Goal: Check status: Check status

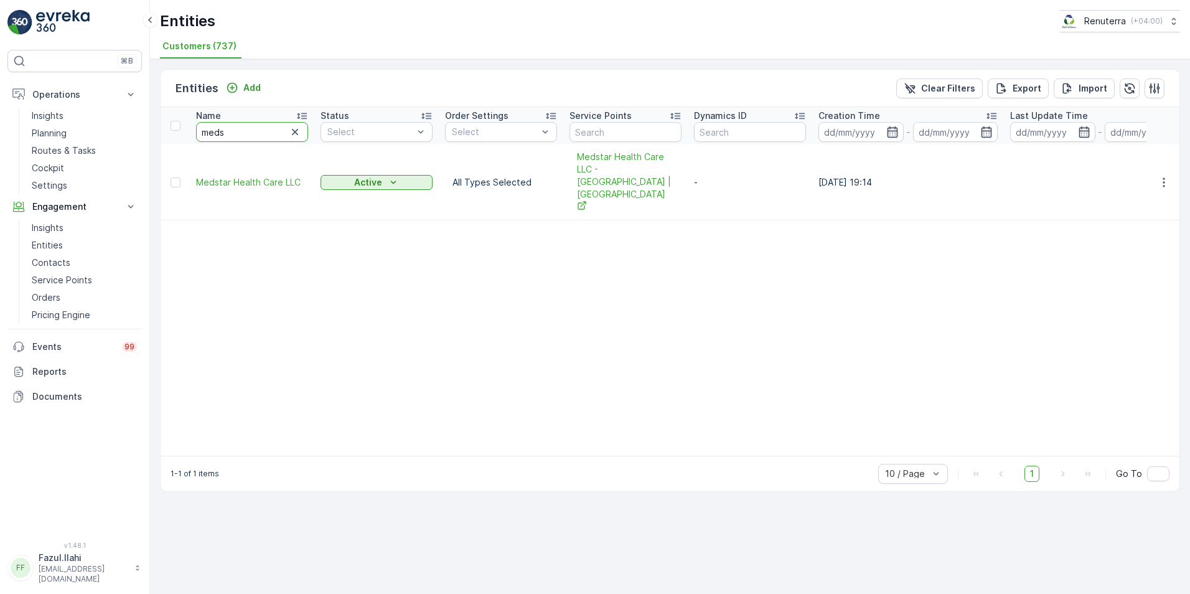
click at [237, 132] on input "meds" at bounding box center [252, 132] width 112 height 20
type input "Na"
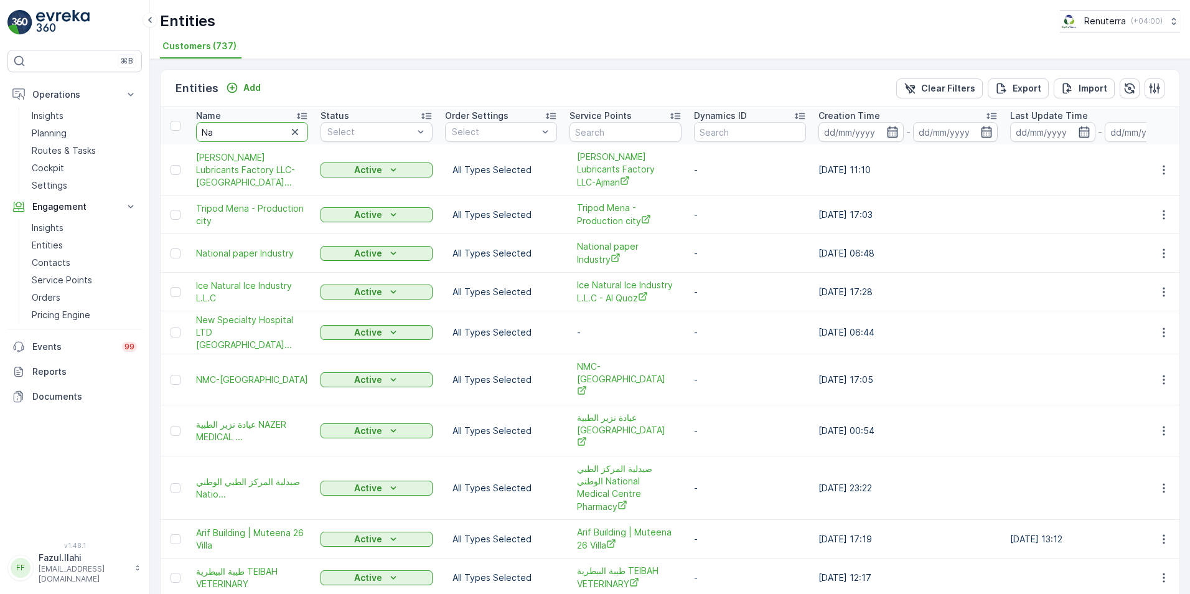
click at [252, 138] on input "Na" at bounding box center [252, 132] width 112 height 20
type input "National"
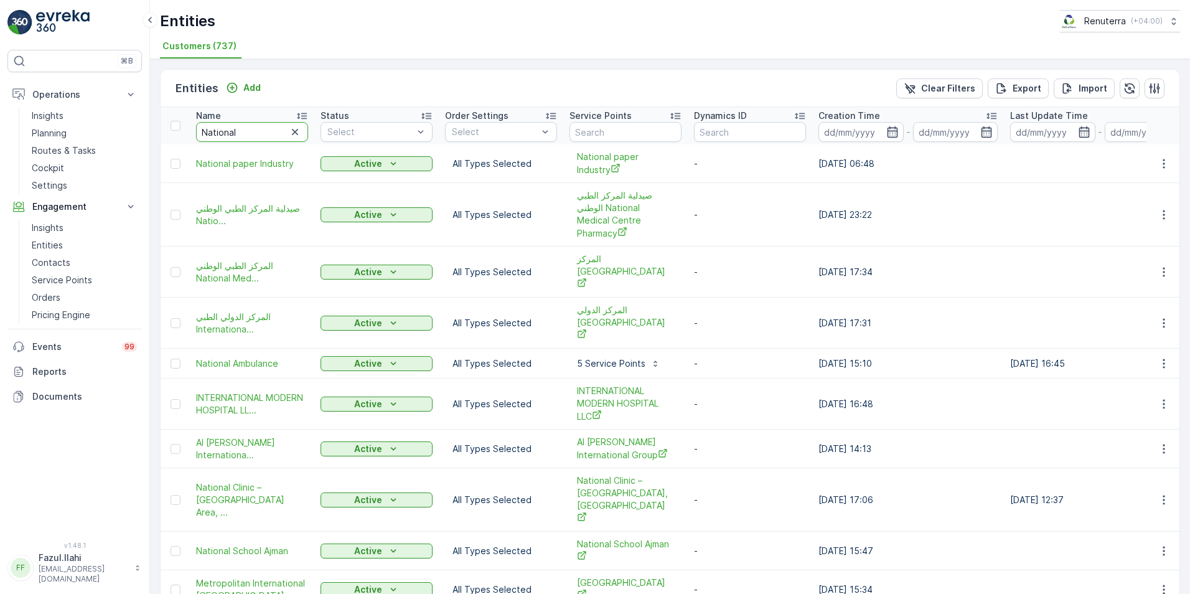
click at [256, 132] on input "National" at bounding box center [252, 132] width 112 height 20
type input "National Proj"
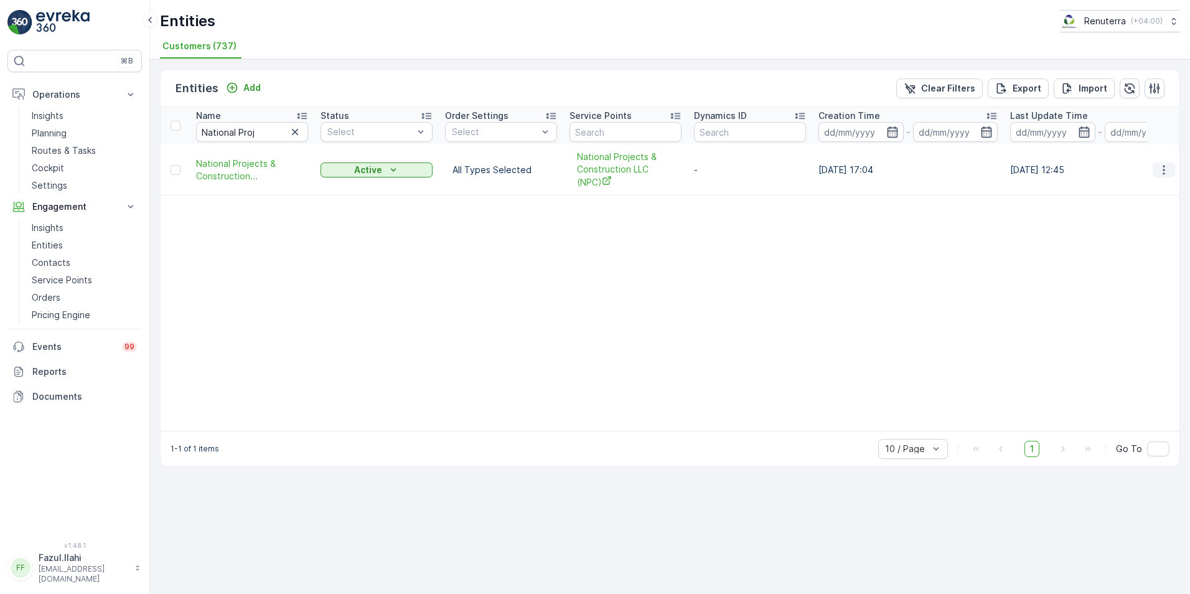
click at [1166, 172] on icon "button" at bounding box center [1164, 170] width 12 height 12
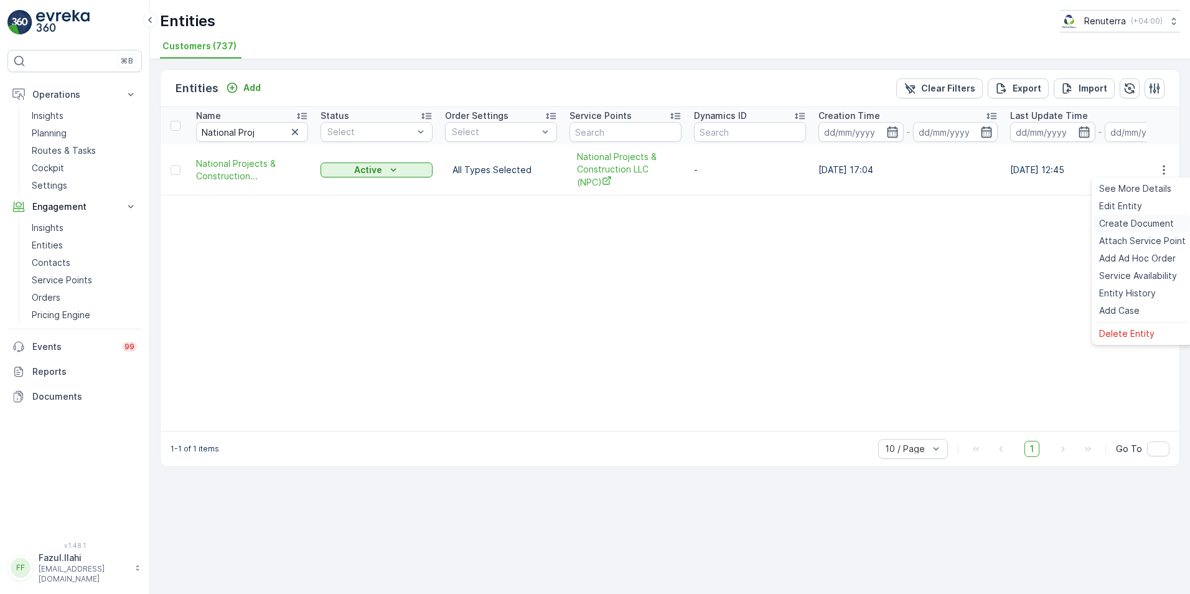
click at [1139, 223] on span "Create Document" at bounding box center [1136, 223] width 75 height 12
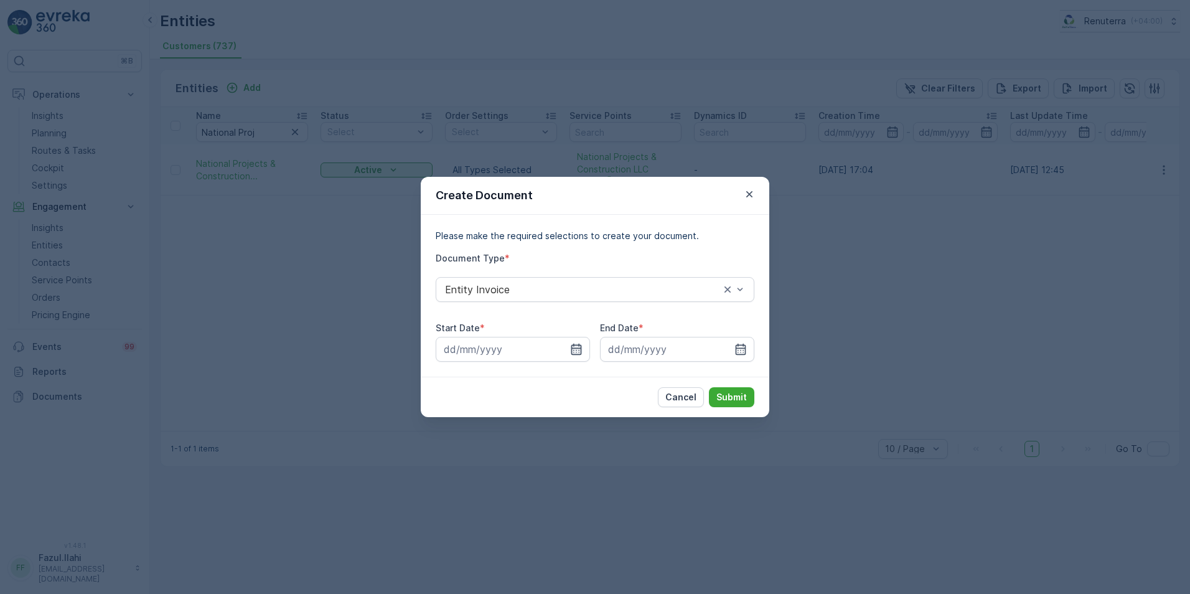
click at [577, 350] on icon "button" at bounding box center [576, 349] width 12 height 12
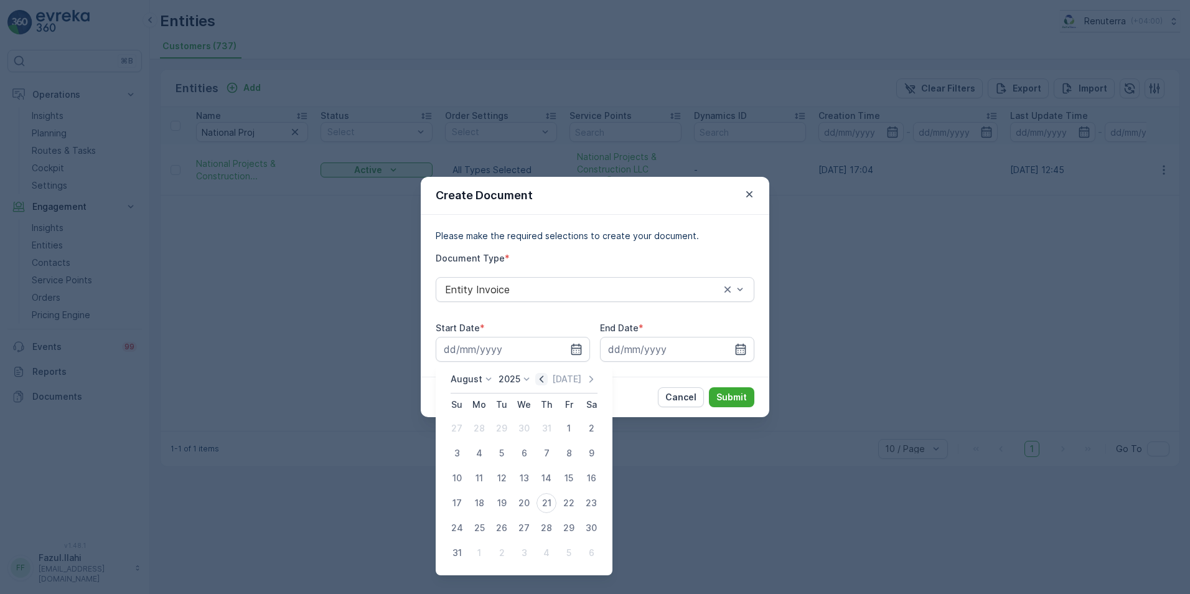
click at [541, 379] on icon "button" at bounding box center [541, 379] width 12 height 12
click at [546, 380] on icon "button" at bounding box center [541, 379] width 12 height 12
click at [456, 429] on div "1" at bounding box center [457, 428] width 20 height 20
type input "01.06.2025"
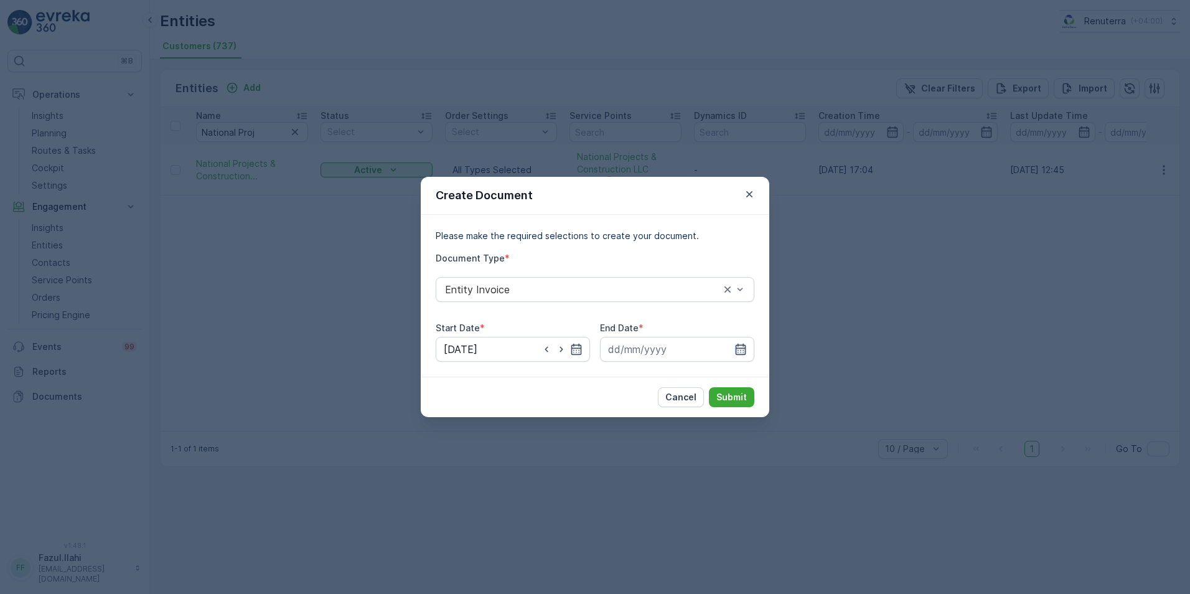
click at [746, 348] on icon "button" at bounding box center [740, 349] width 12 height 12
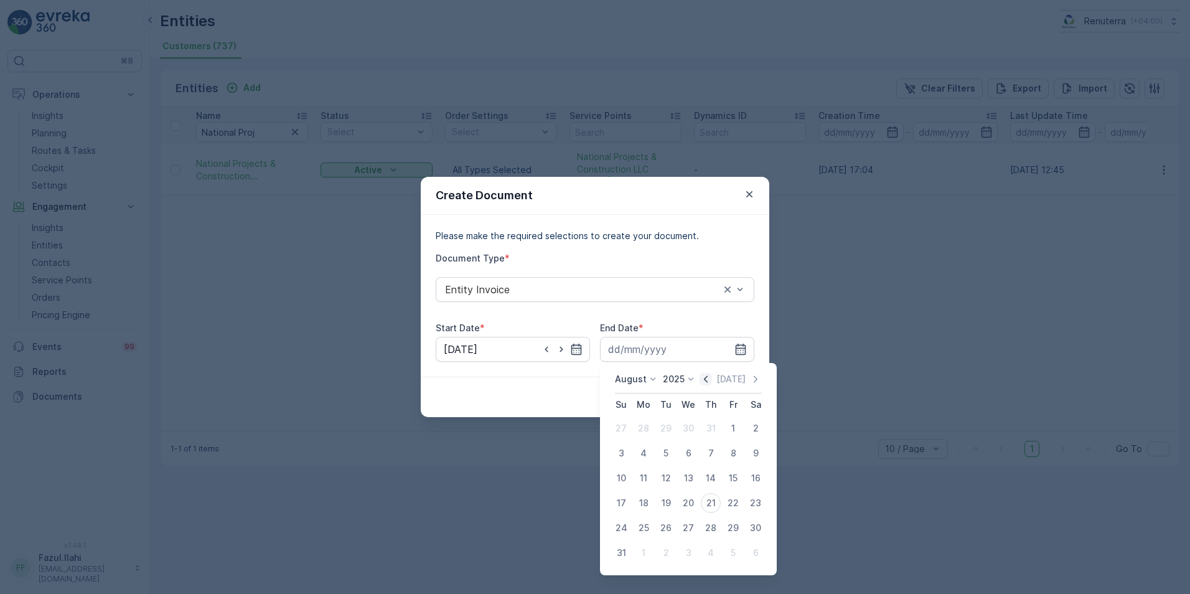
click at [711, 378] on icon "button" at bounding box center [706, 379] width 12 height 12
click at [708, 379] on icon "button" at bounding box center [706, 378] width 4 height 7
click at [644, 526] on div "30" at bounding box center [644, 528] width 20 height 20
type input "30.06.2025"
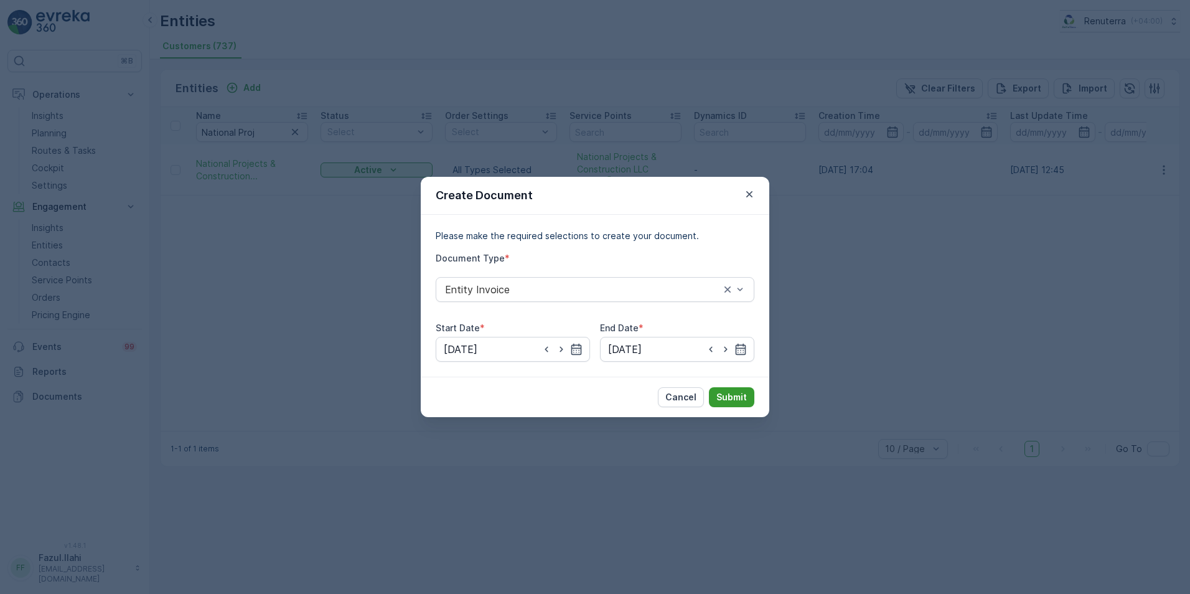
click at [736, 398] on p "Submit" at bounding box center [731, 397] width 30 height 12
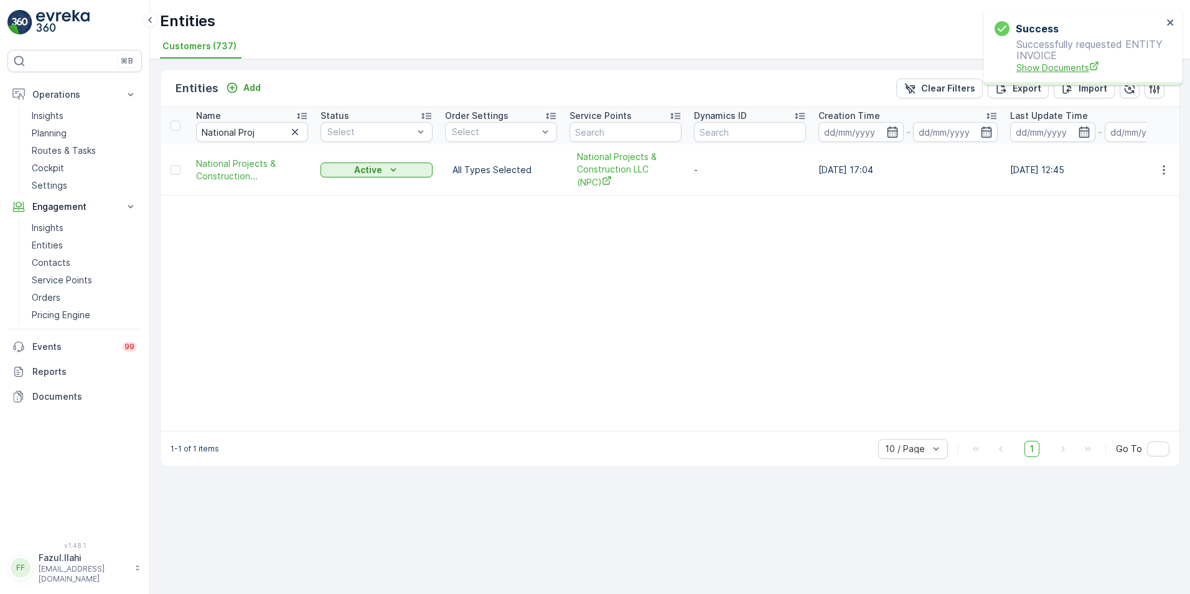
click at [1036, 69] on span "Show Documents" at bounding box center [1089, 67] width 146 height 13
click at [1165, 167] on icon "button" at bounding box center [1164, 170] width 12 height 12
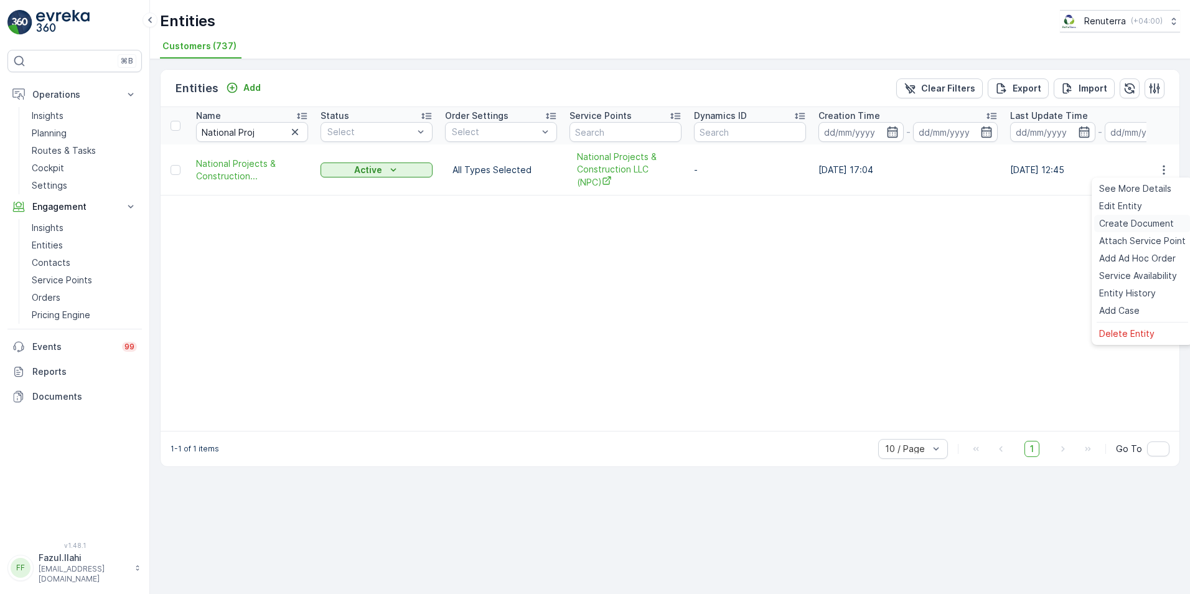
click at [1137, 222] on span "Create Document" at bounding box center [1136, 223] width 75 height 12
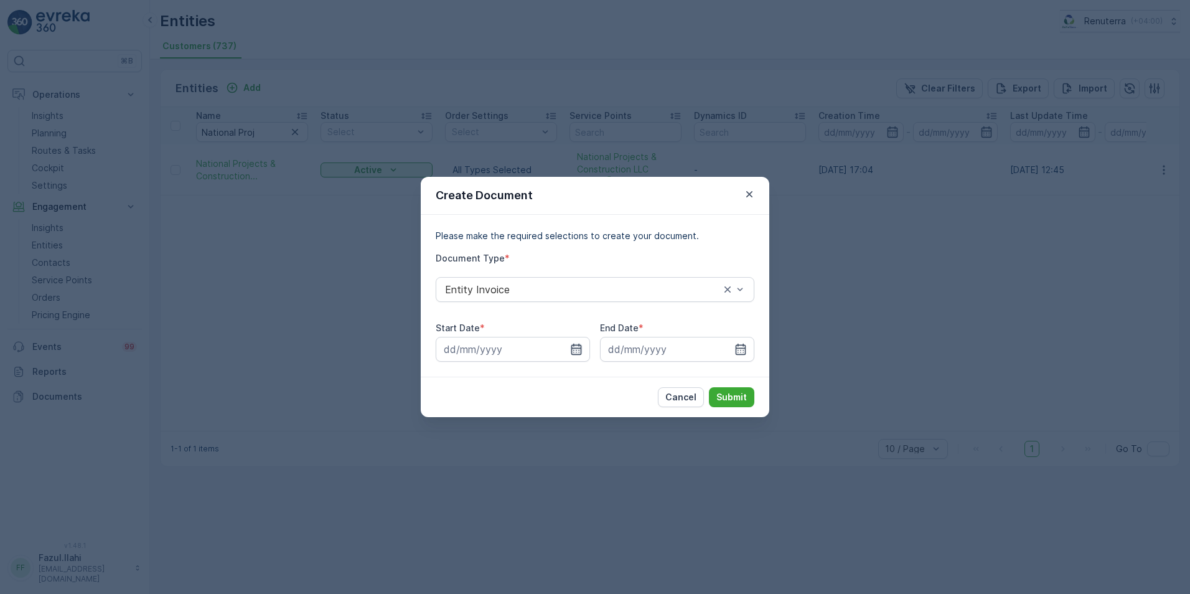
click at [570, 347] on icon "button" at bounding box center [576, 349] width 12 height 12
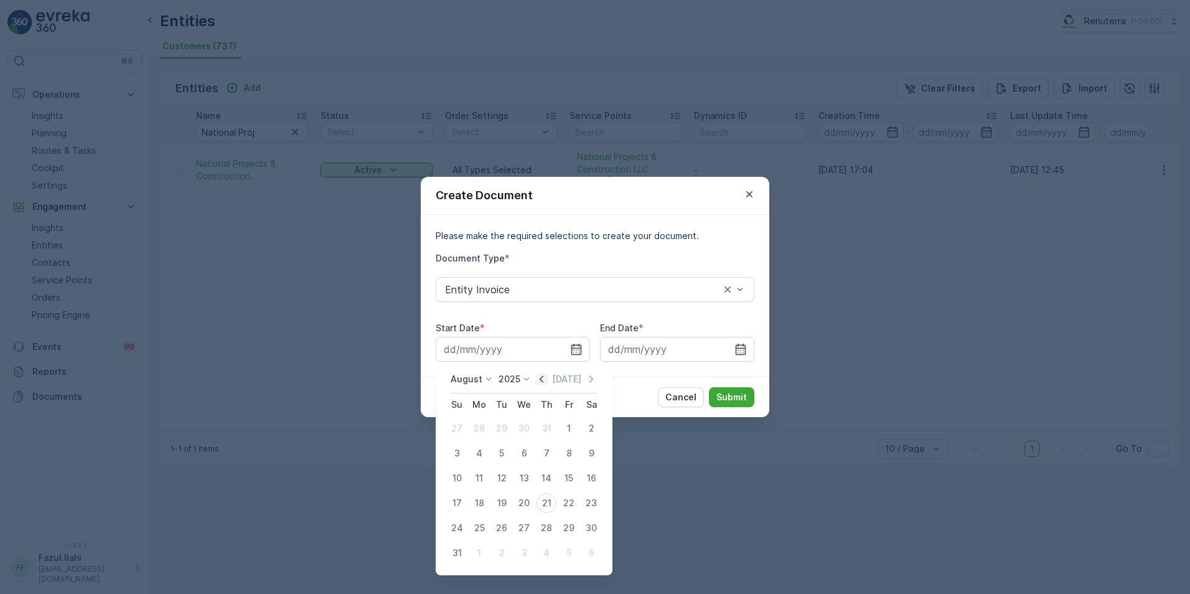
click at [547, 381] on icon "button" at bounding box center [541, 379] width 12 height 12
click at [501, 423] on div "1" at bounding box center [502, 428] width 20 height 20
type input "01.07.2025"
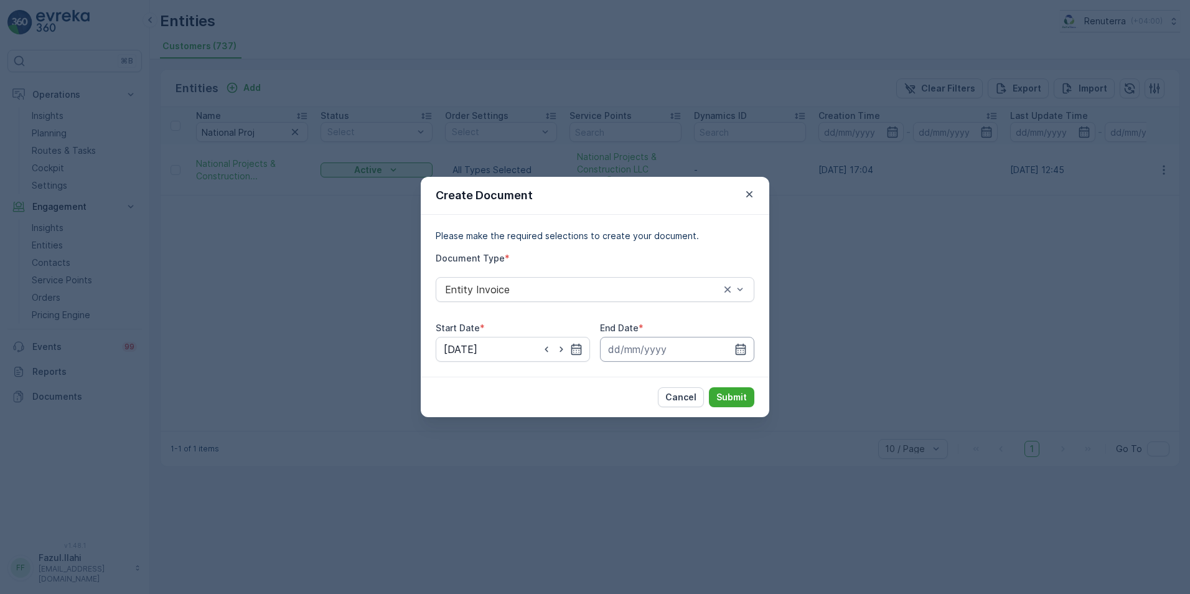
click at [748, 349] on input at bounding box center [677, 349] width 154 height 25
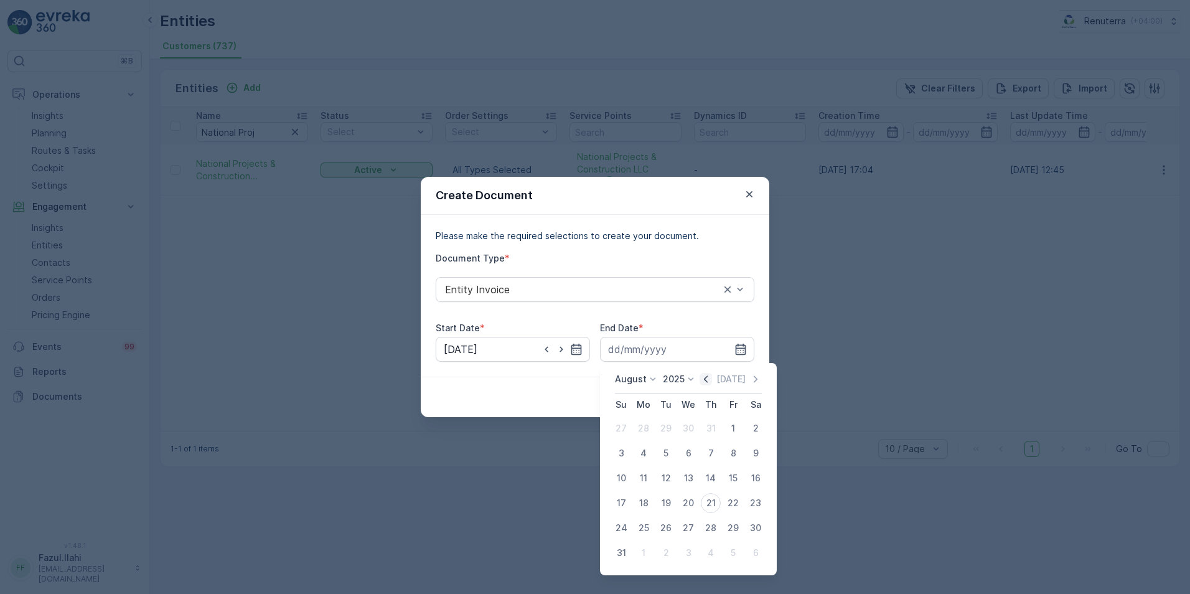
click at [711, 378] on icon "button" at bounding box center [706, 379] width 12 height 12
click at [711, 528] on div "31" at bounding box center [711, 528] width 20 height 20
type input "31.07.2025"
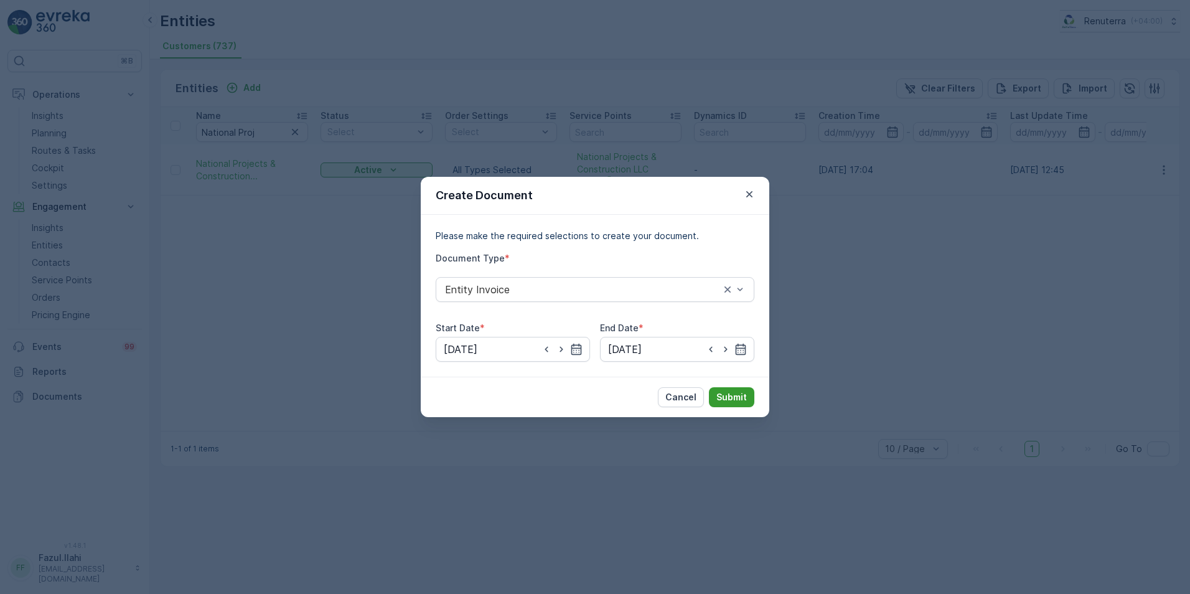
click at [737, 395] on p "Submit" at bounding box center [731, 397] width 30 height 12
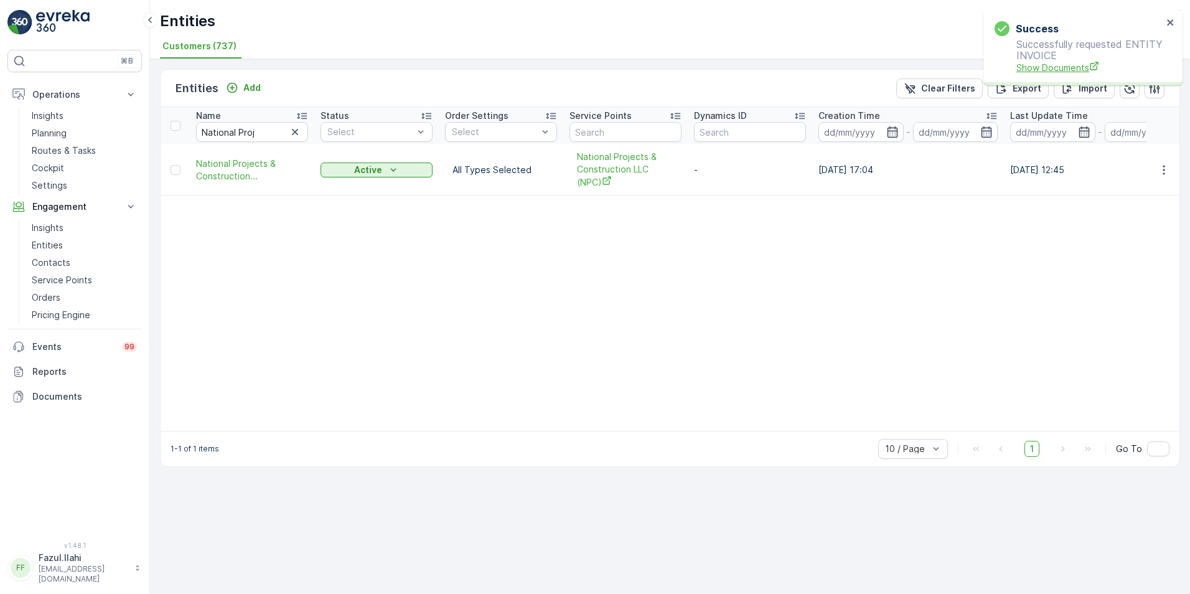
click at [1052, 67] on span "Show Documents" at bounding box center [1089, 67] width 146 height 13
click at [67, 280] on p "Service Points" at bounding box center [62, 280] width 60 height 12
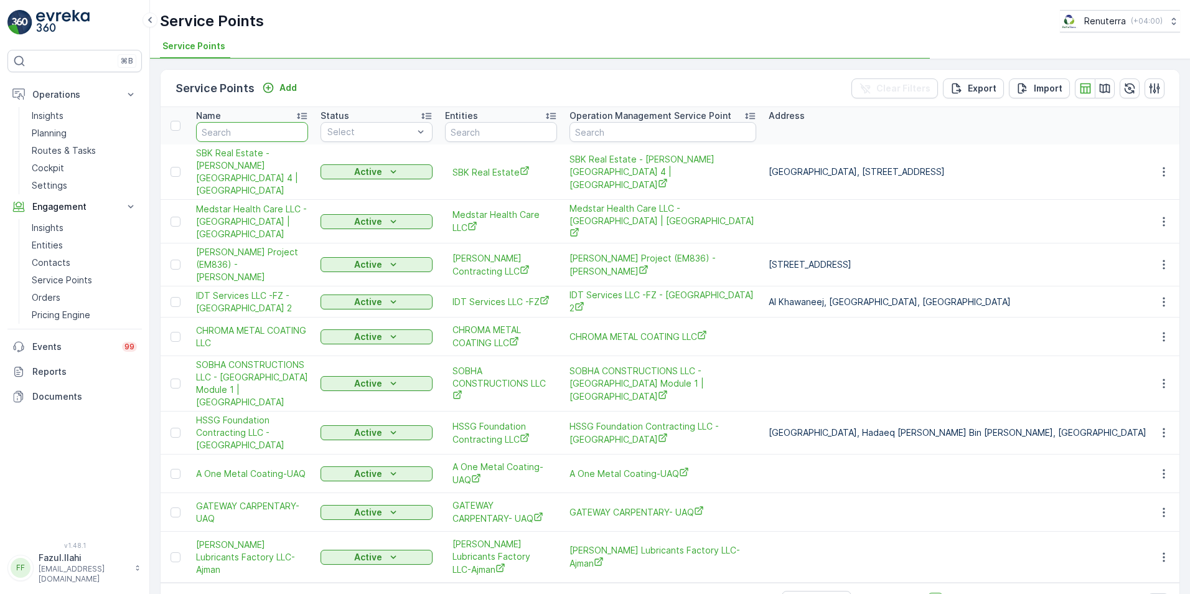
click at [241, 133] on input "text" at bounding box center [252, 132] width 112 height 20
drag, startPoint x: 239, startPoint y: 127, endPoint x: 246, endPoint y: 127, distance: 7.5
click at [246, 127] on input "text" at bounding box center [252, 132] width 112 height 20
type input "Na"
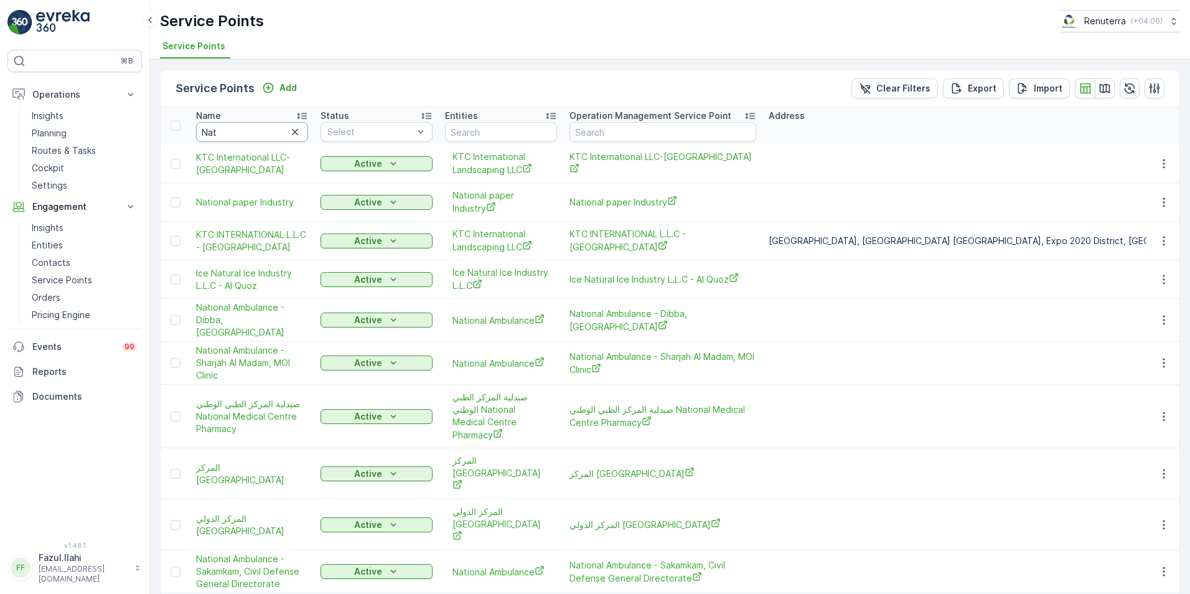
click at [244, 129] on input "Nat" at bounding box center [252, 132] width 112 height 20
type input "National"
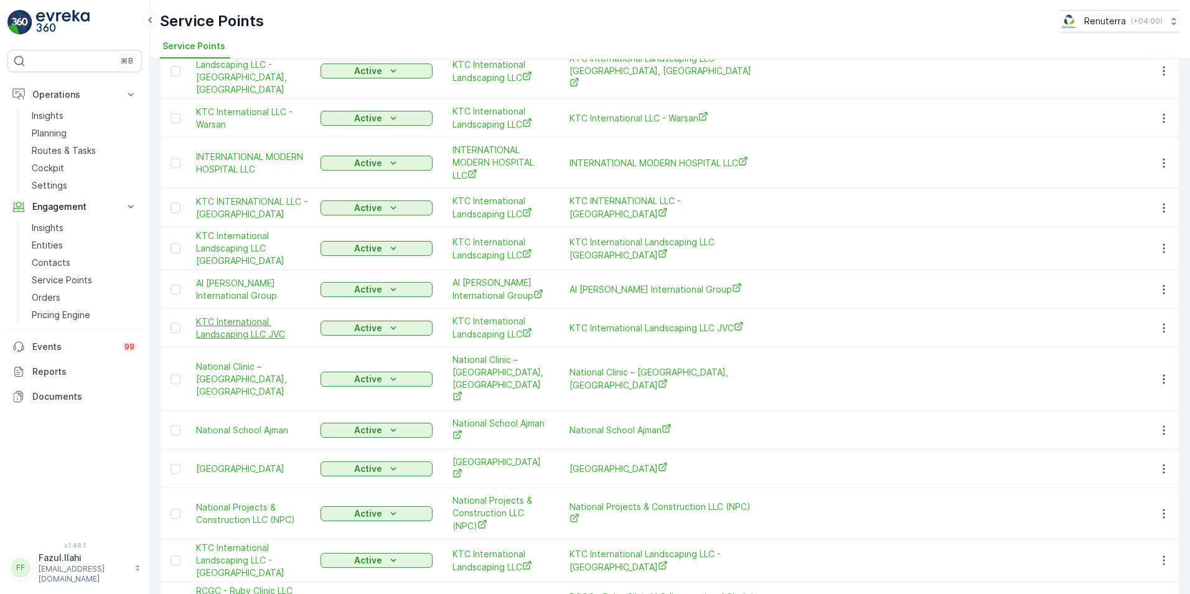
scroll to position [751, 0]
click at [1159, 507] on icon "button" at bounding box center [1164, 513] width 12 height 12
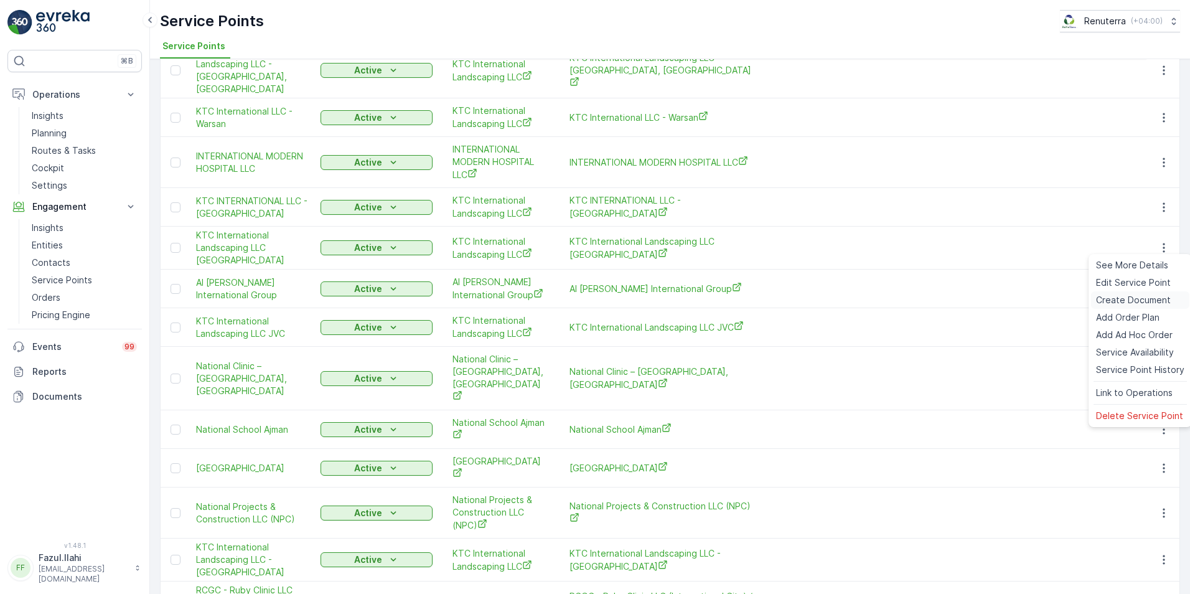
click at [1109, 302] on span "Create Document" at bounding box center [1133, 300] width 75 height 12
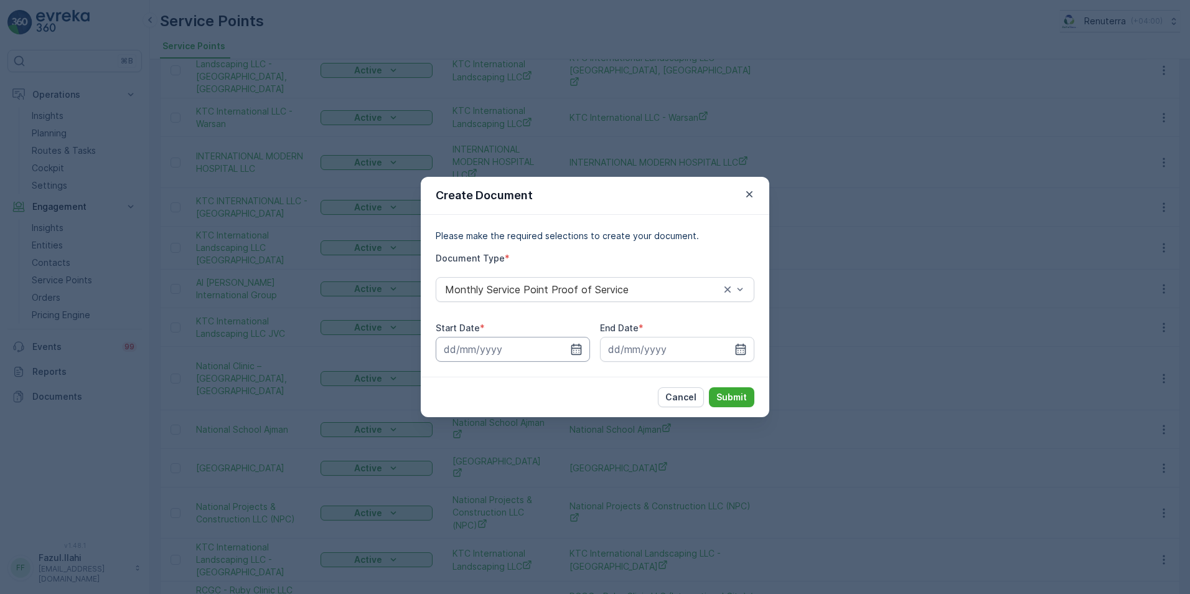
click at [568, 345] on input at bounding box center [513, 349] width 154 height 25
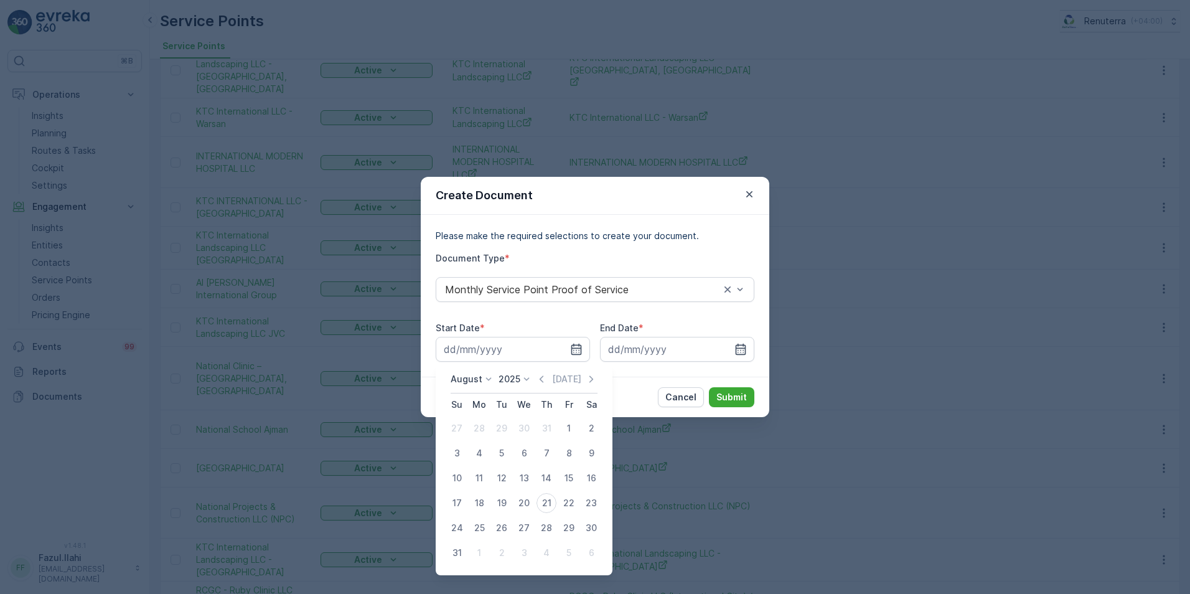
click at [536, 378] on div "August 2025 Today" at bounding box center [524, 383] width 147 height 21
click at [545, 383] on icon "button" at bounding box center [541, 379] width 12 height 12
click at [500, 429] on div "1" at bounding box center [502, 428] width 20 height 20
type input "01.07.2025"
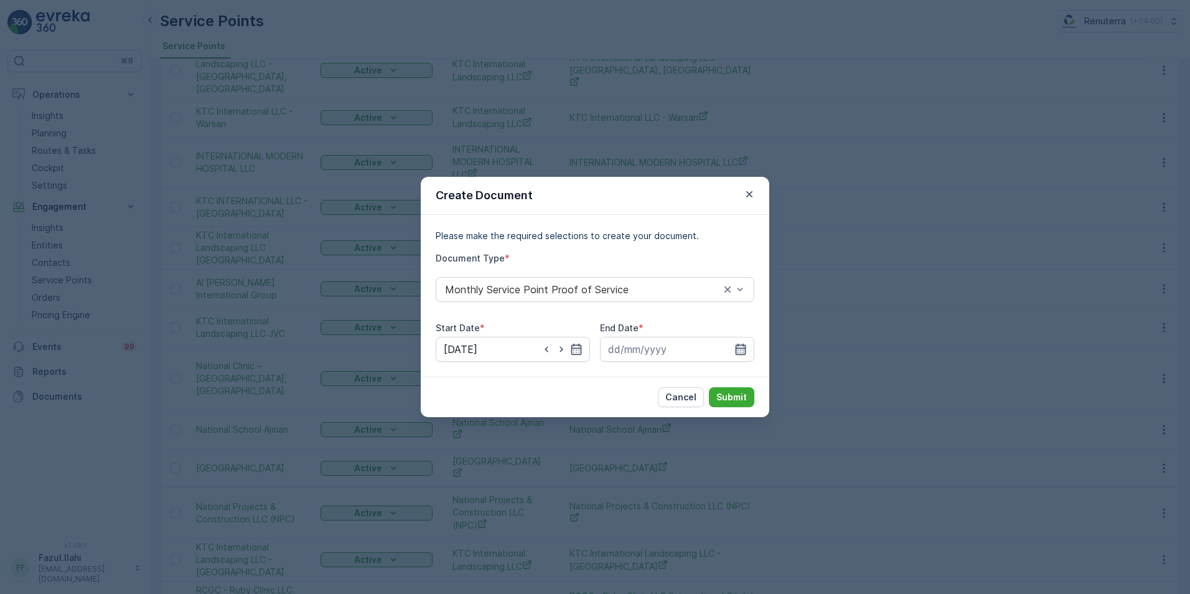
click at [740, 352] on icon "button" at bounding box center [740, 349] width 12 height 12
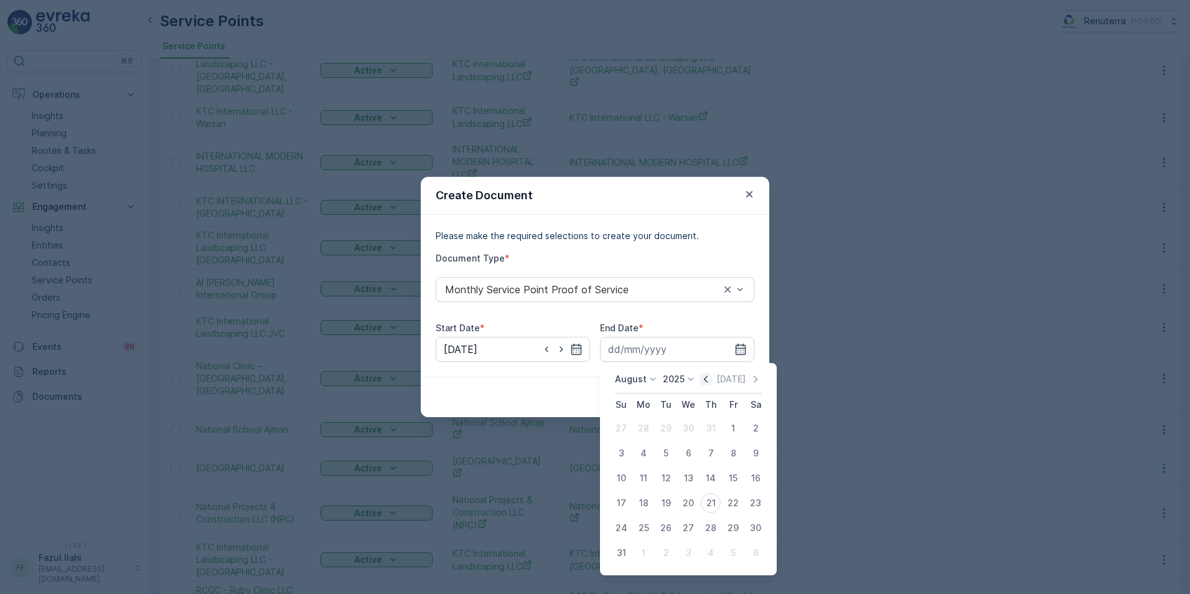
click at [712, 375] on icon "button" at bounding box center [706, 379] width 12 height 12
drag, startPoint x: 713, startPoint y: 535, endPoint x: 718, endPoint y: 528, distance: 9.3
click at [713, 532] on div "31" at bounding box center [711, 528] width 20 height 20
type input "31.07.2025"
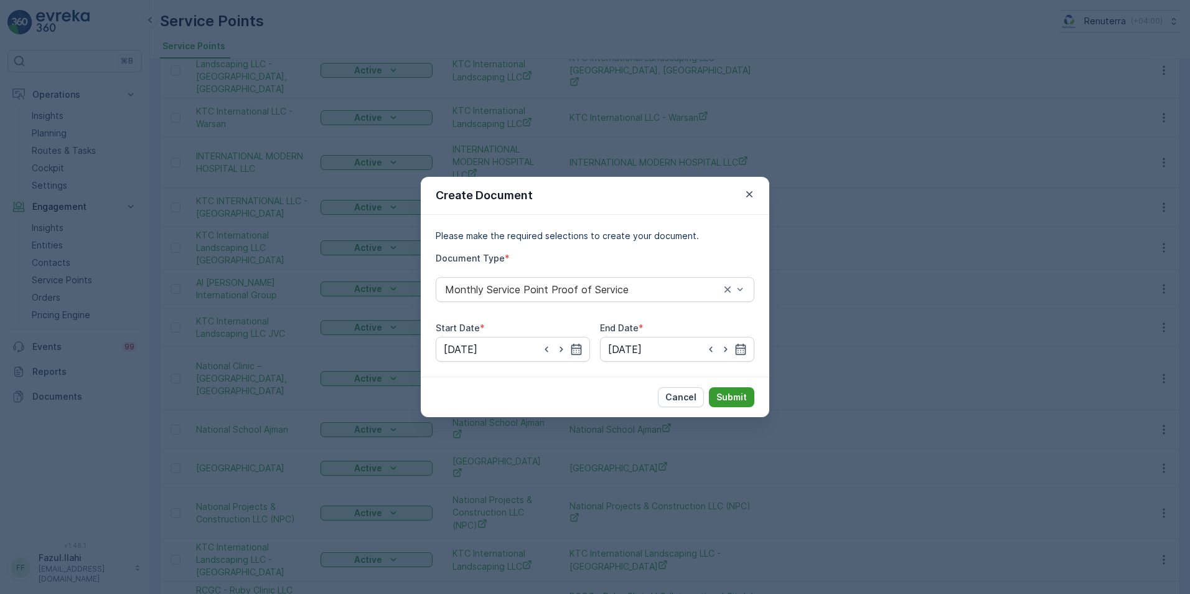
click at [744, 395] on p "Submit" at bounding box center [731, 397] width 30 height 12
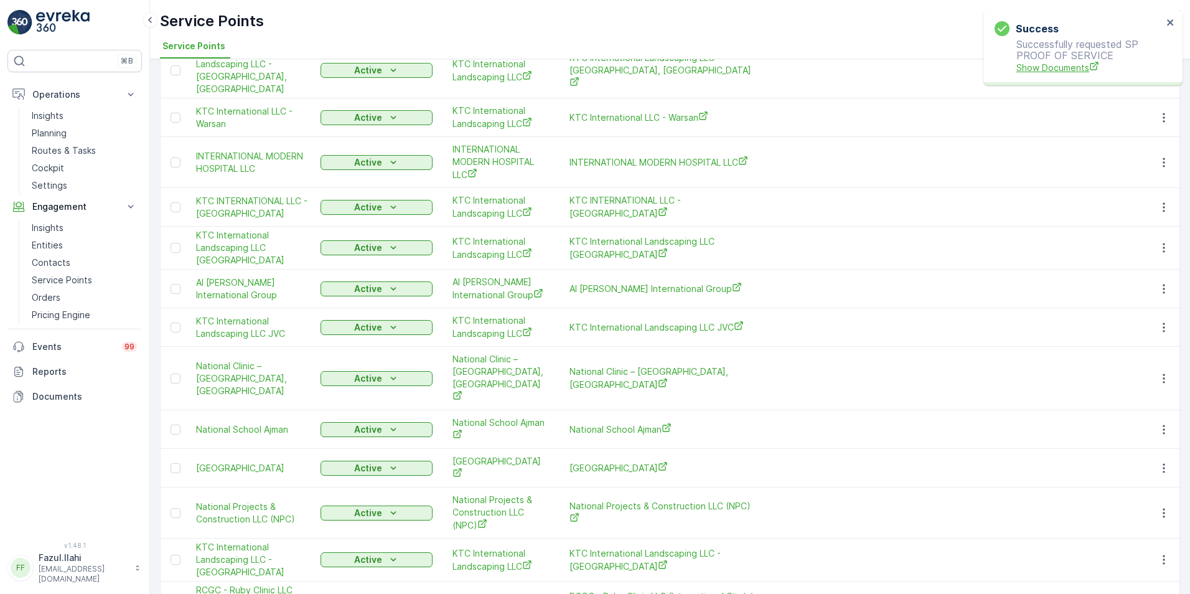
click at [1052, 66] on span "Show Documents" at bounding box center [1089, 67] width 146 height 13
click at [1159, 507] on icon "button" at bounding box center [1164, 513] width 12 height 12
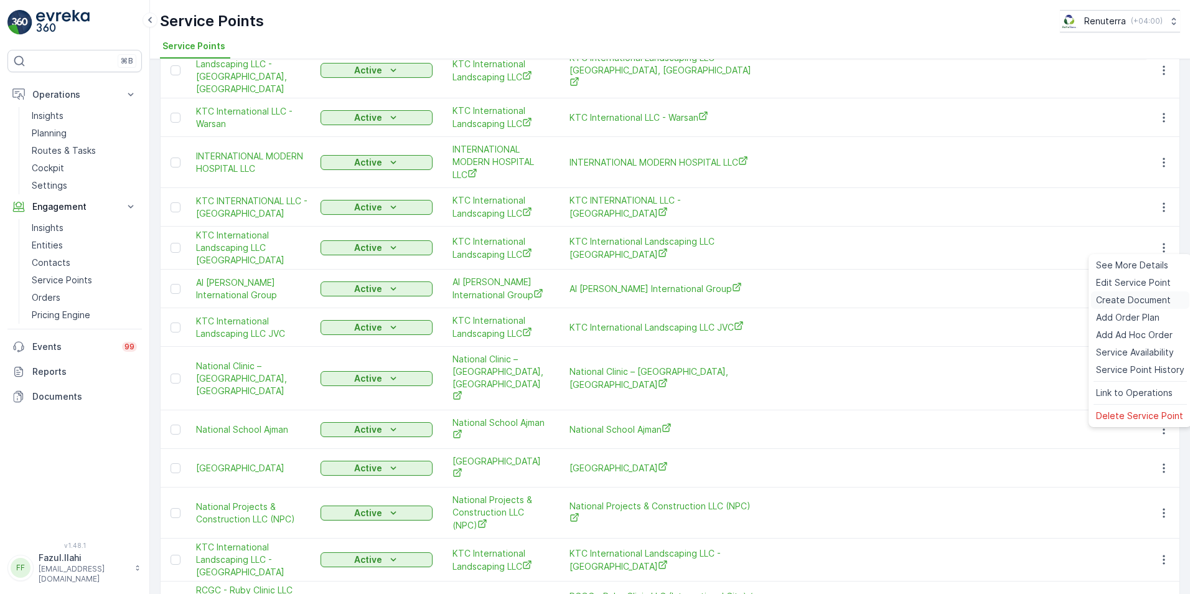
click at [1124, 299] on span "Create Document" at bounding box center [1133, 300] width 75 height 12
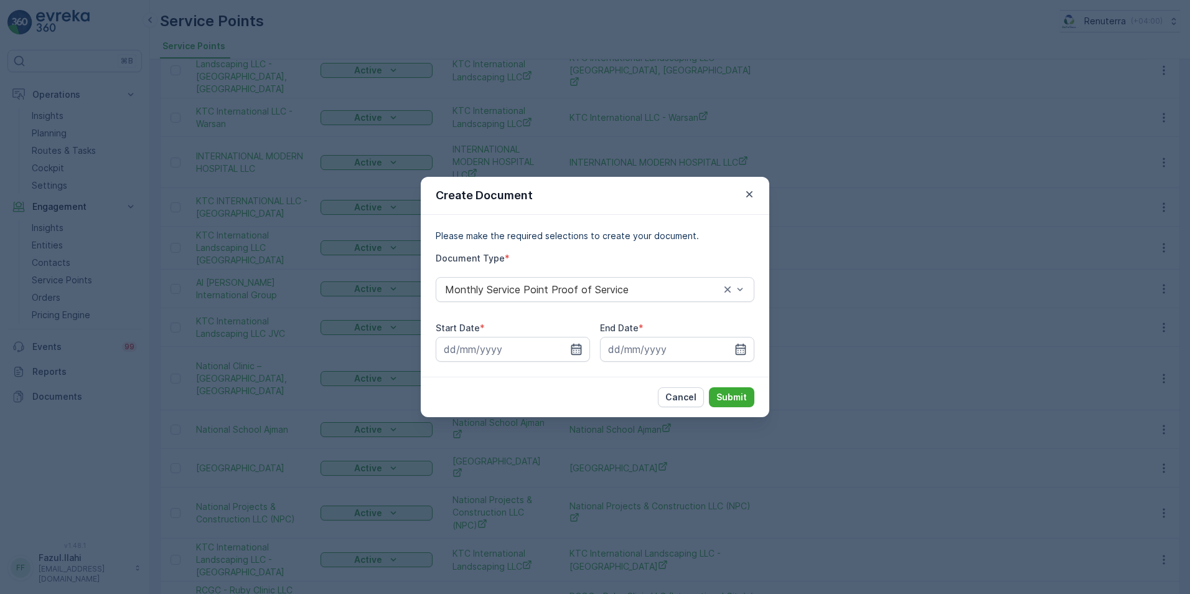
click at [573, 348] on icon "button" at bounding box center [576, 349] width 11 height 11
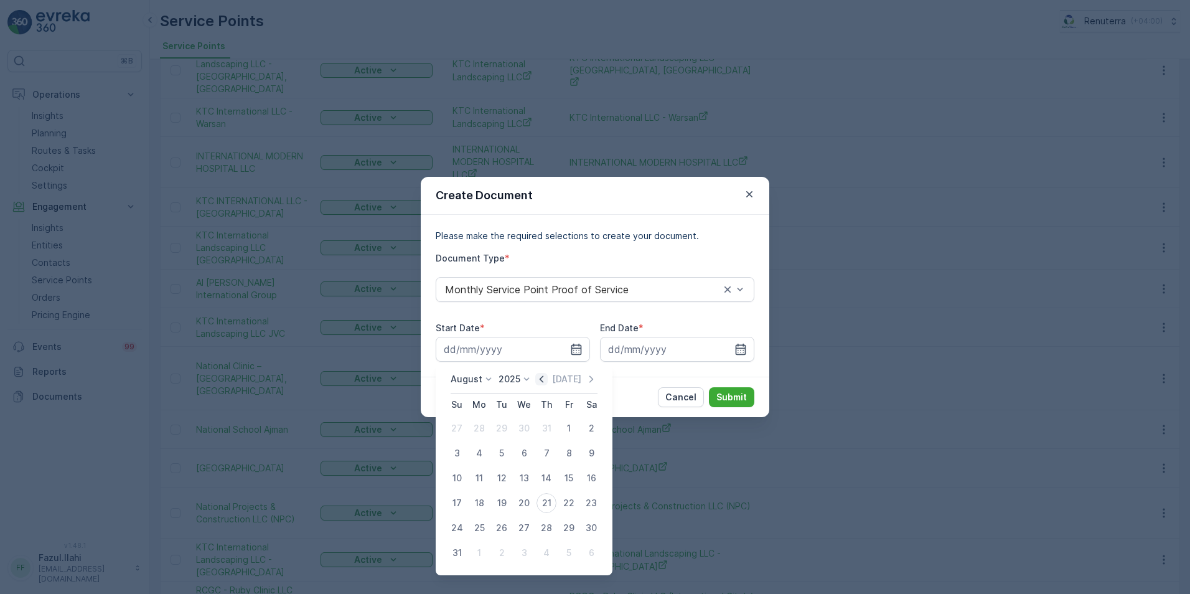
click at [543, 379] on icon "button" at bounding box center [542, 378] width 4 height 7
click at [461, 428] on div "1" at bounding box center [457, 428] width 20 height 20
type input "01.06.2025"
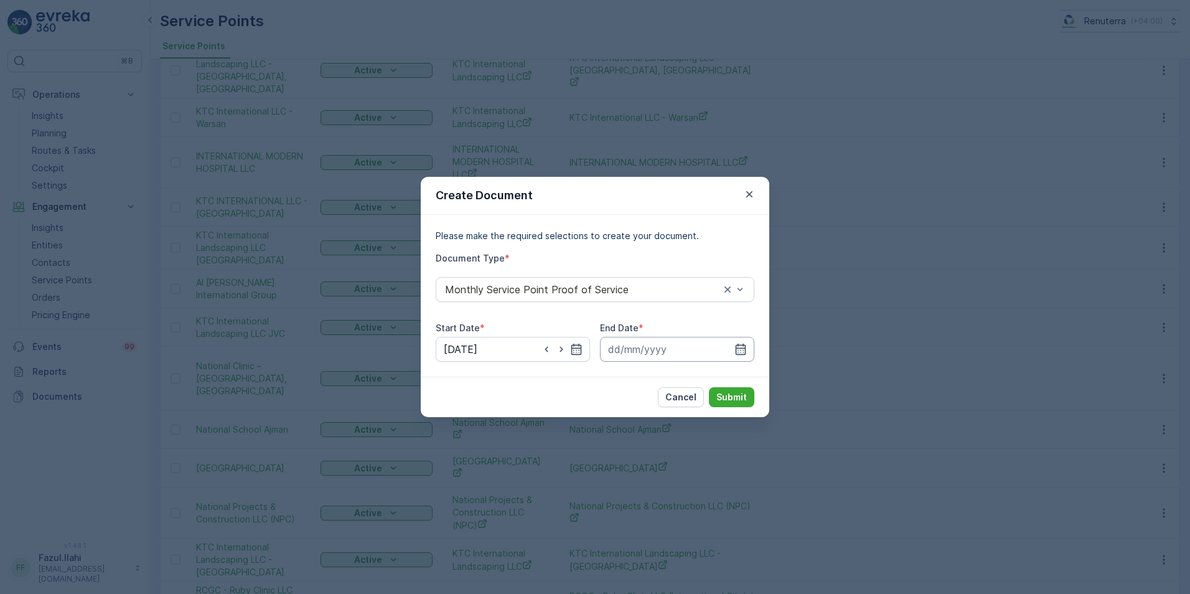
click at [732, 352] on input at bounding box center [677, 349] width 154 height 25
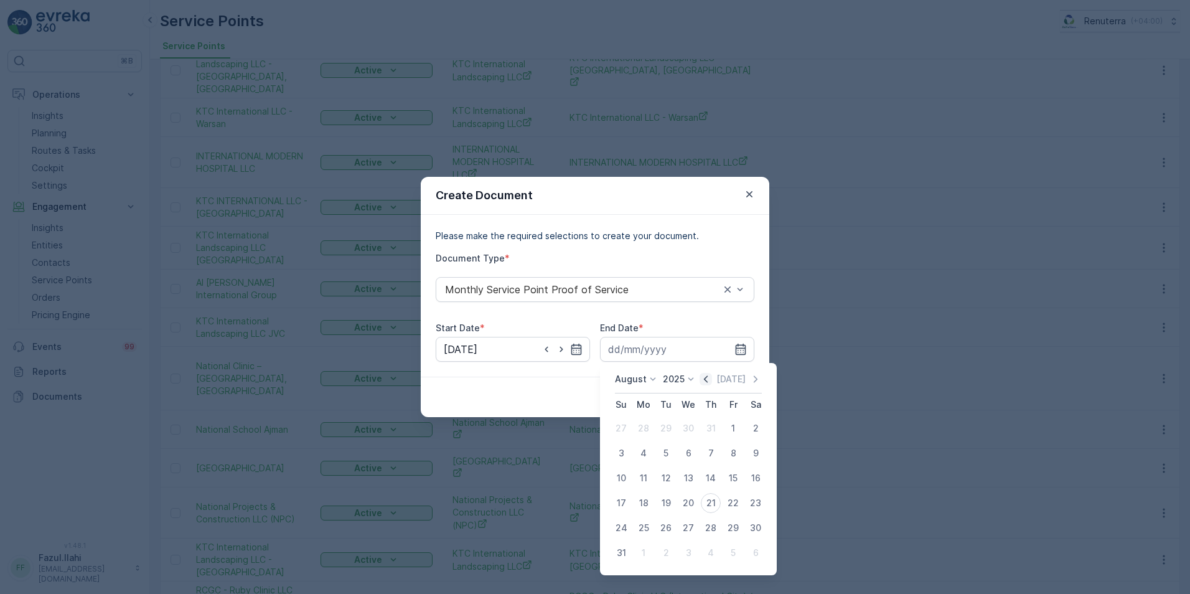
click at [709, 376] on icon "button" at bounding box center [706, 379] width 12 height 12
click at [712, 373] on icon "button" at bounding box center [706, 379] width 12 height 12
click at [755, 375] on icon "button" at bounding box center [755, 379] width 12 height 12
click at [645, 528] on div "30" at bounding box center [644, 528] width 20 height 20
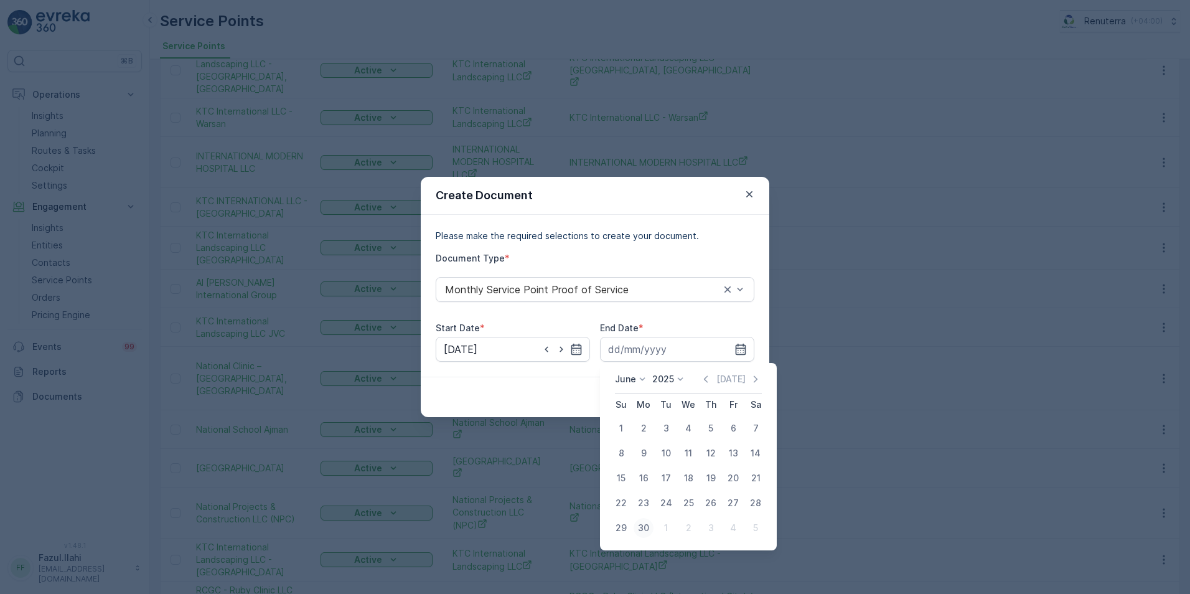
type input "30.06.2025"
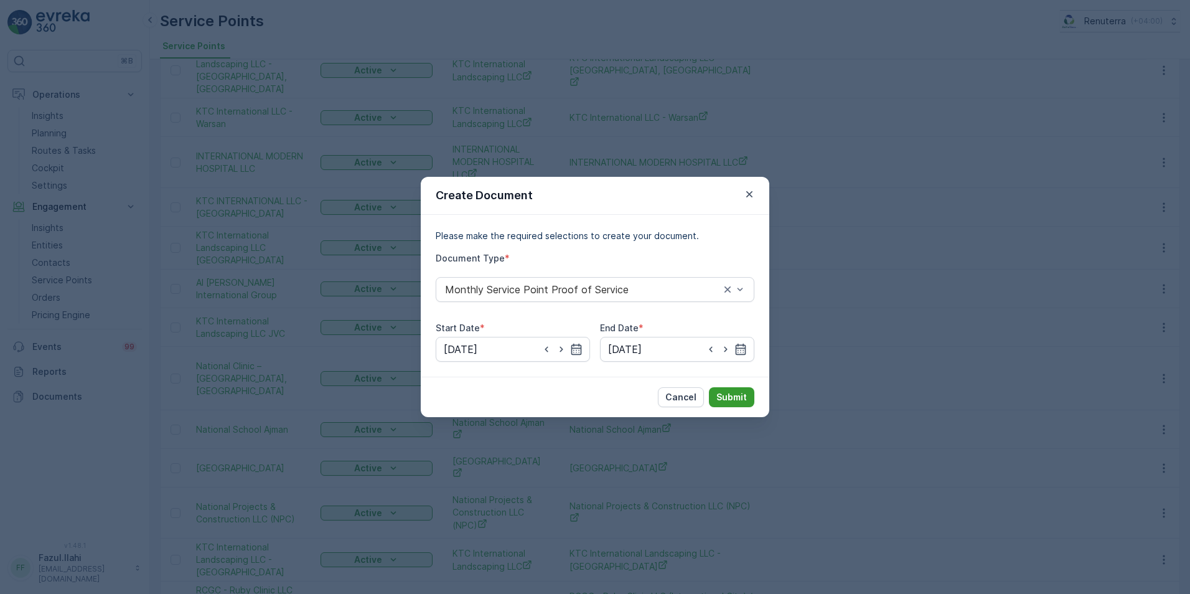
click at [733, 395] on p "Submit" at bounding box center [731, 397] width 30 height 12
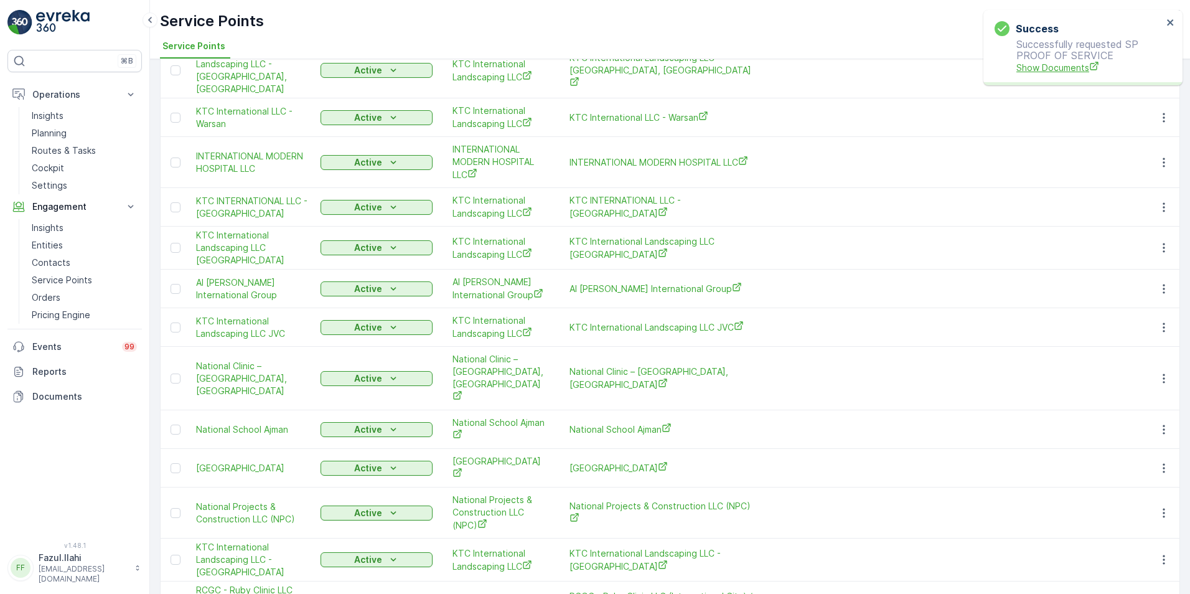
click at [1048, 71] on span "Show Documents" at bounding box center [1089, 67] width 146 height 13
click at [634, 500] on span "National Projects & Construction LLC (NPC)" at bounding box center [662, 513] width 187 height 26
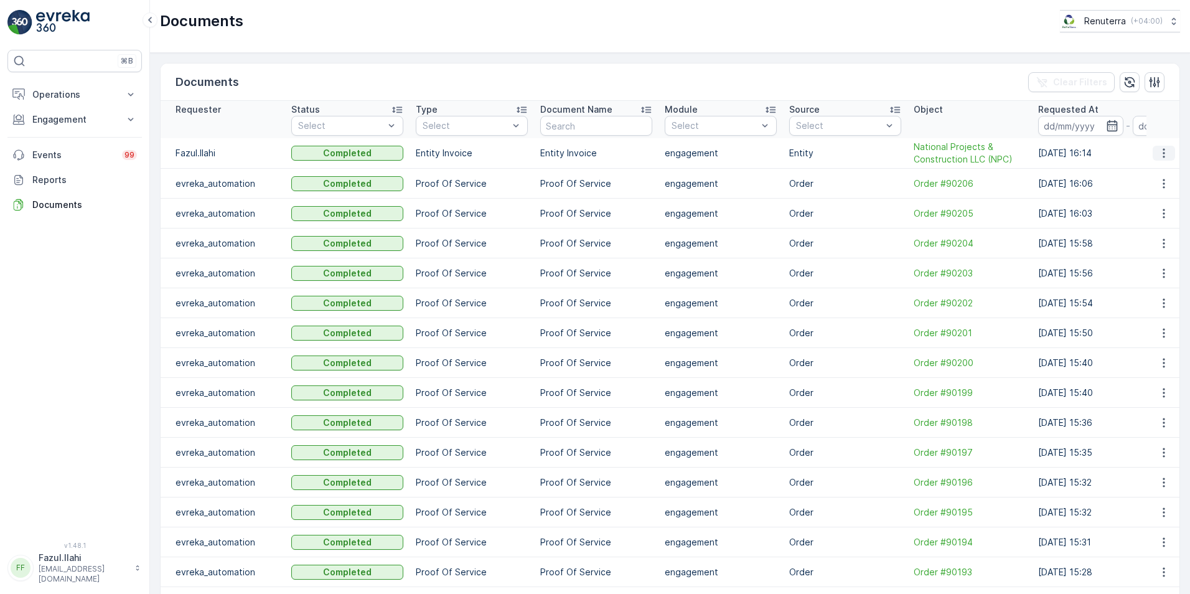
click at [1158, 152] on icon "button" at bounding box center [1164, 153] width 12 height 12
click at [1144, 176] on span "See Details" at bounding box center [1160, 172] width 48 height 12
click at [1158, 152] on icon "button" at bounding box center [1164, 153] width 12 height 12
click at [1159, 173] on span "See Details" at bounding box center [1160, 172] width 48 height 12
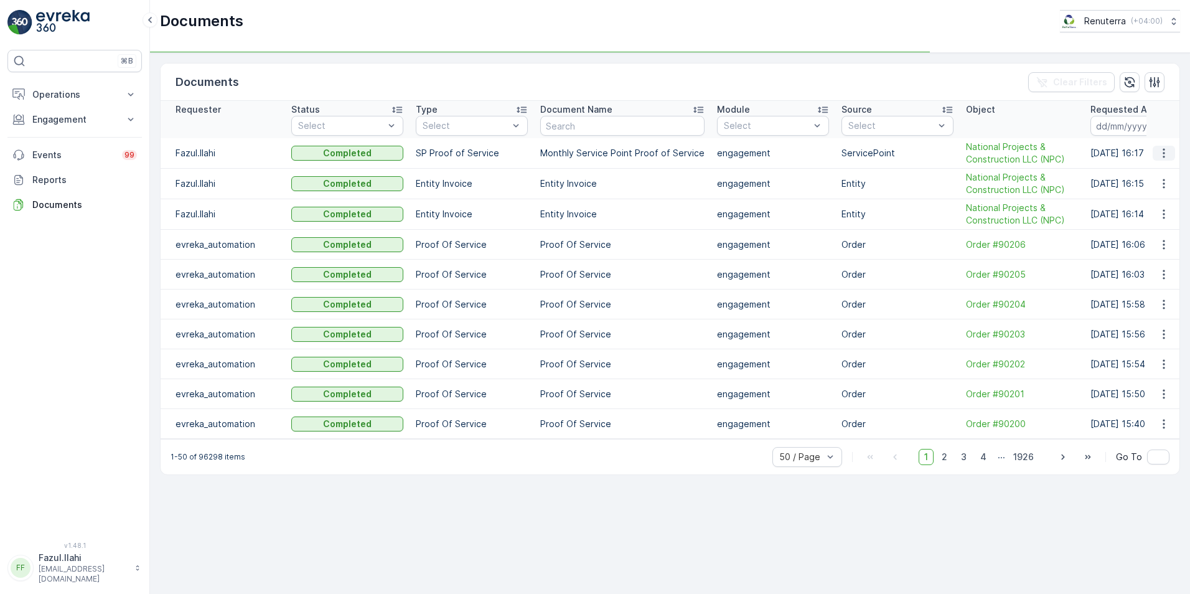
click at [1163, 155] on icon "button" at bounding box center [1164, 153] width 12 height 12
click at [1155, 166] on td at bounding box center [1163, 153] width 34 height 30
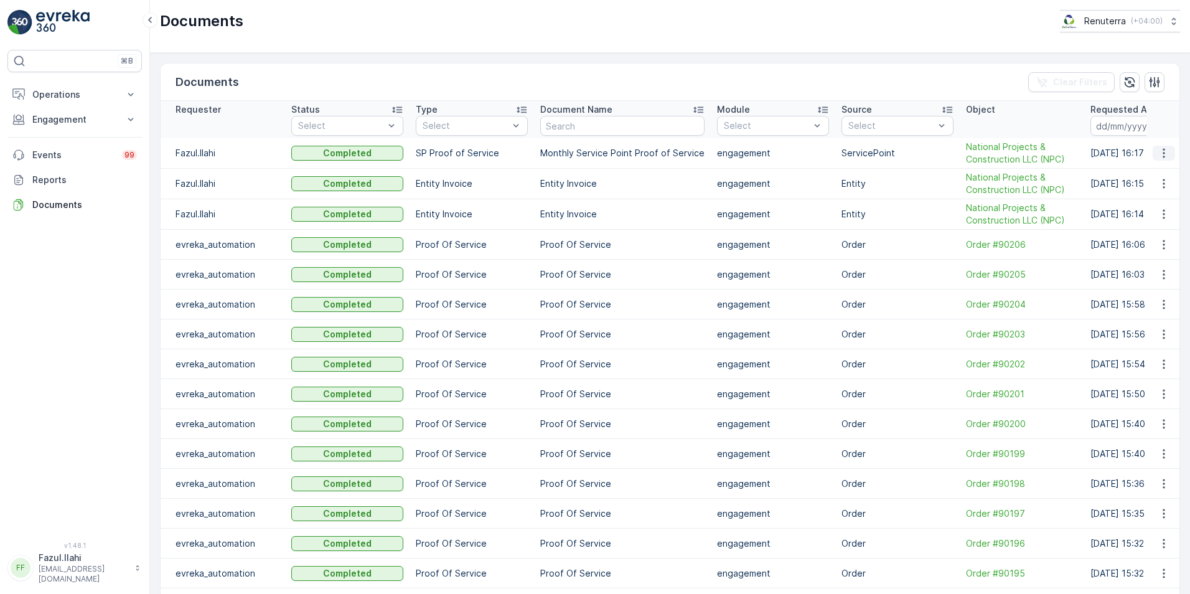
click at [1163, 152] on icon "button" at bounding box center [1164, 153] width 12 height 12
click at [1159, 167] on span "See Details" at bounding box center [1160, 172] width 48 height 12
click at [1160, 154] on icon "button" at bounding box center [1164, 153] width 12 height 12
click at [1153, 174] on span "See Details" at bounding box center [1160, 172] width 48 height 12
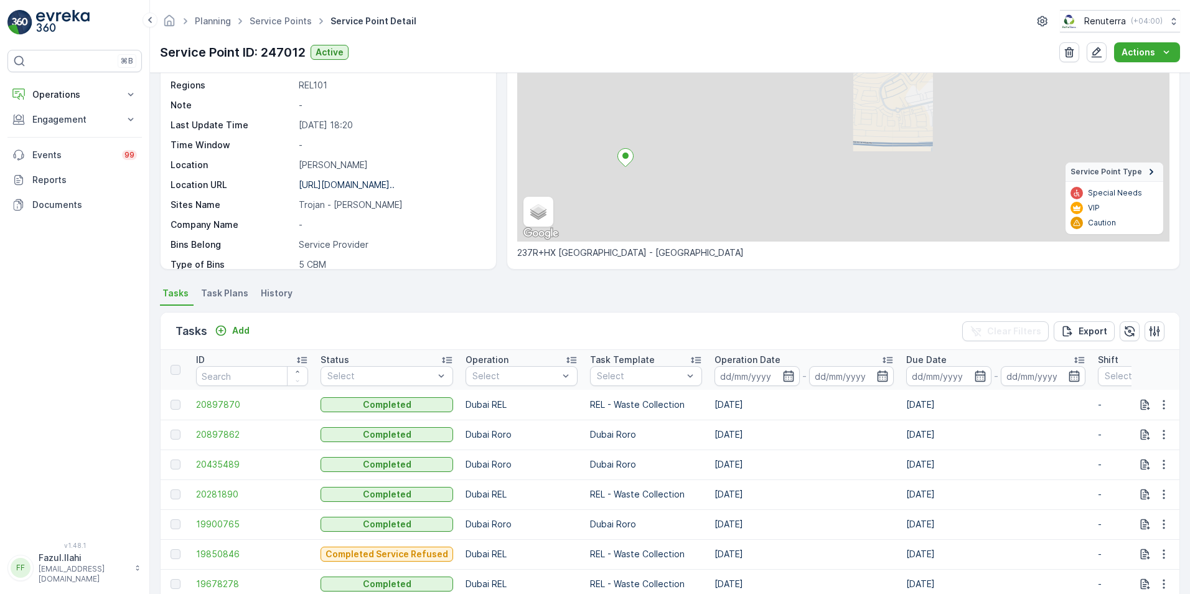
scroll to position [249, 0]
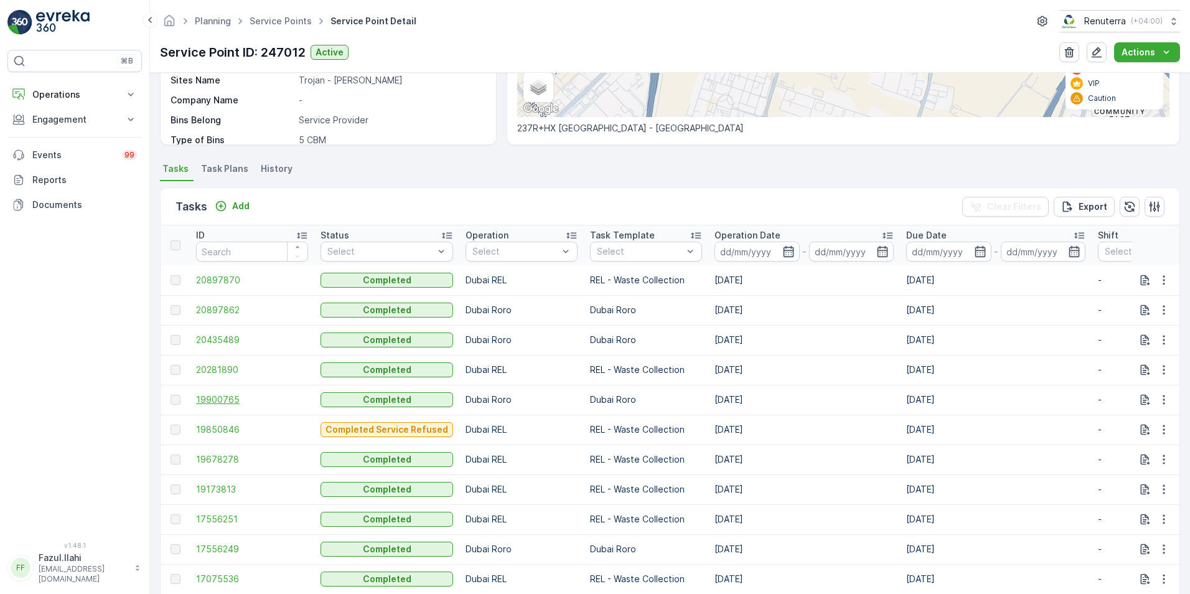
click at [212, 400] on span "19900765" at bounding box center [252, 399] width 112 height 12
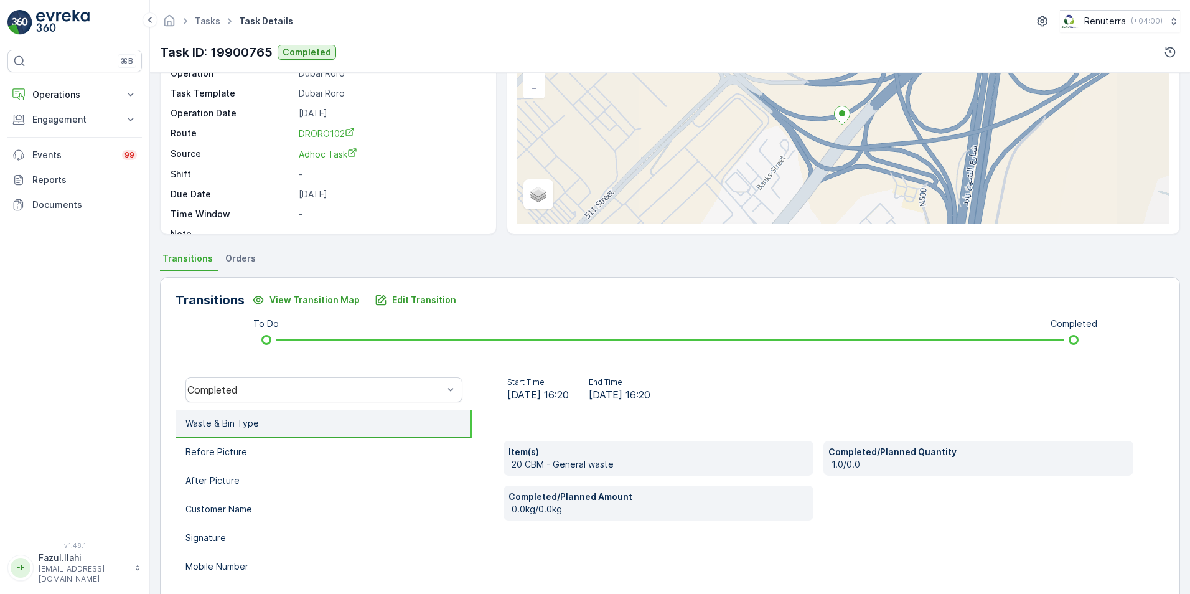
scroll to position [187, 0]
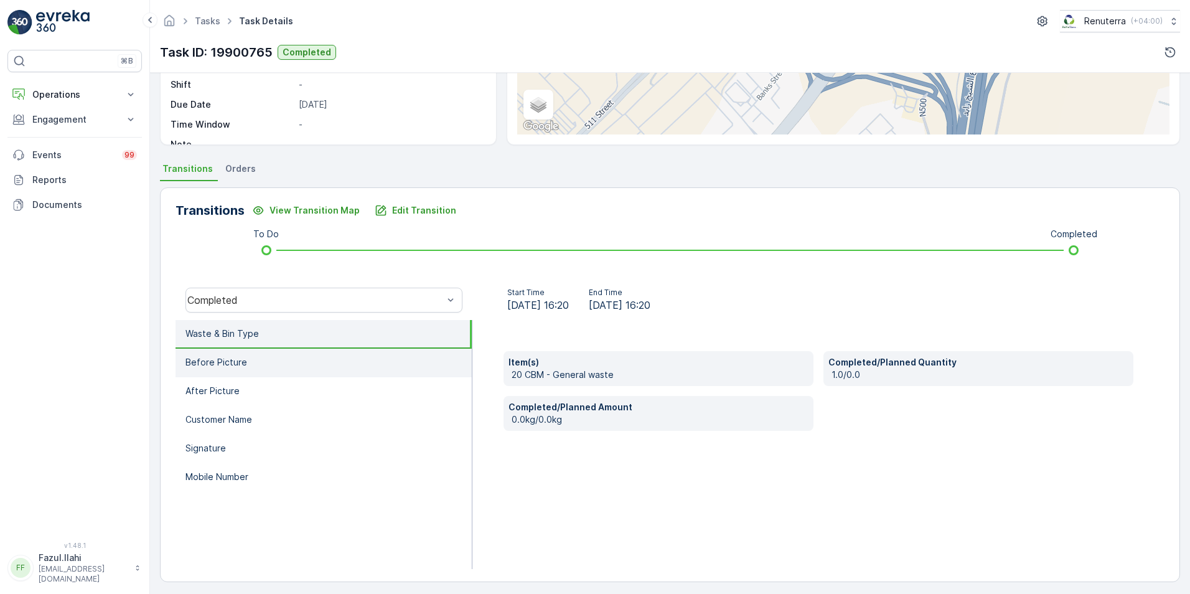
click at [283, 358] on li "Before Picture" at bounding box center [324, 363] width 296 height 29
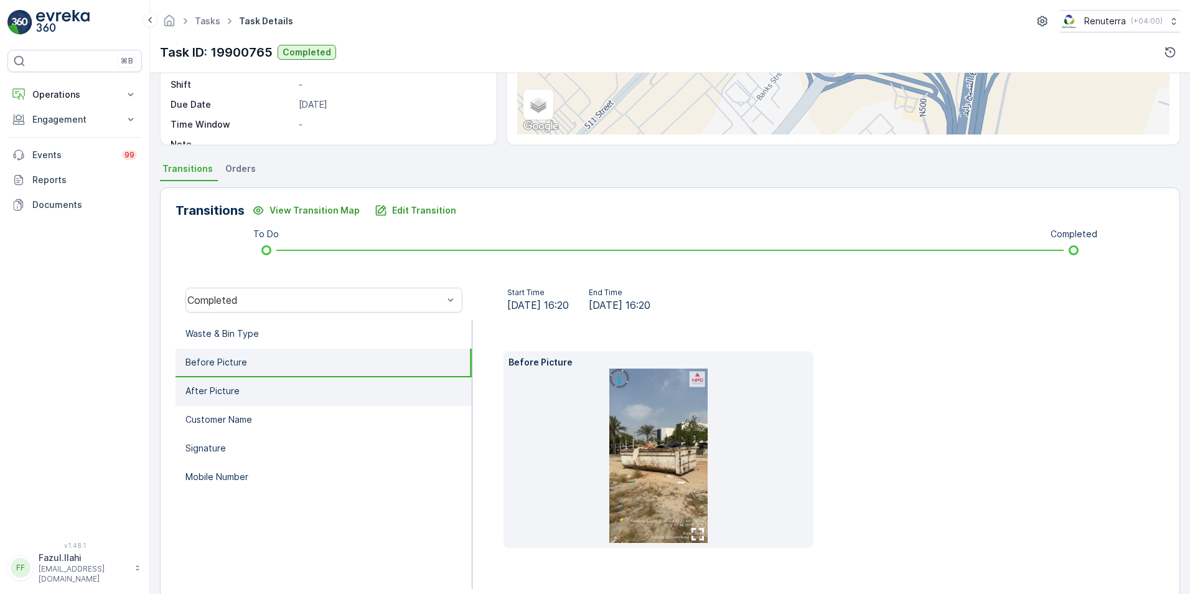
click at [243, 383] on li "After Picture" at bounding box center [324, 391] width 296 height 29
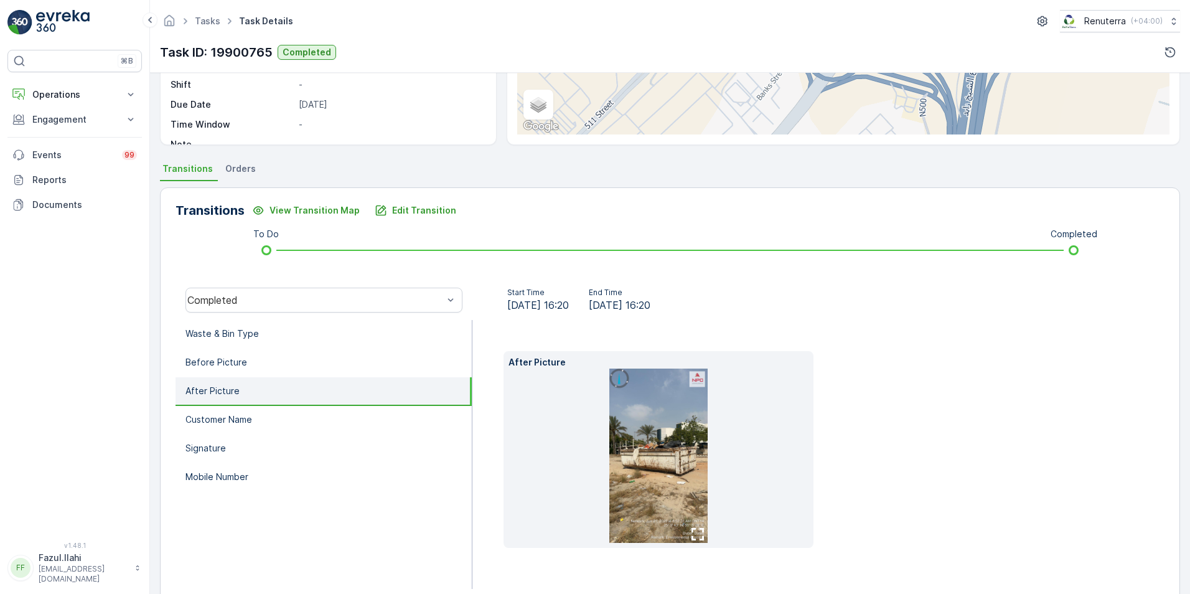
click at [669, 469] on img at bounding box center [658, 455] width 98 height 174
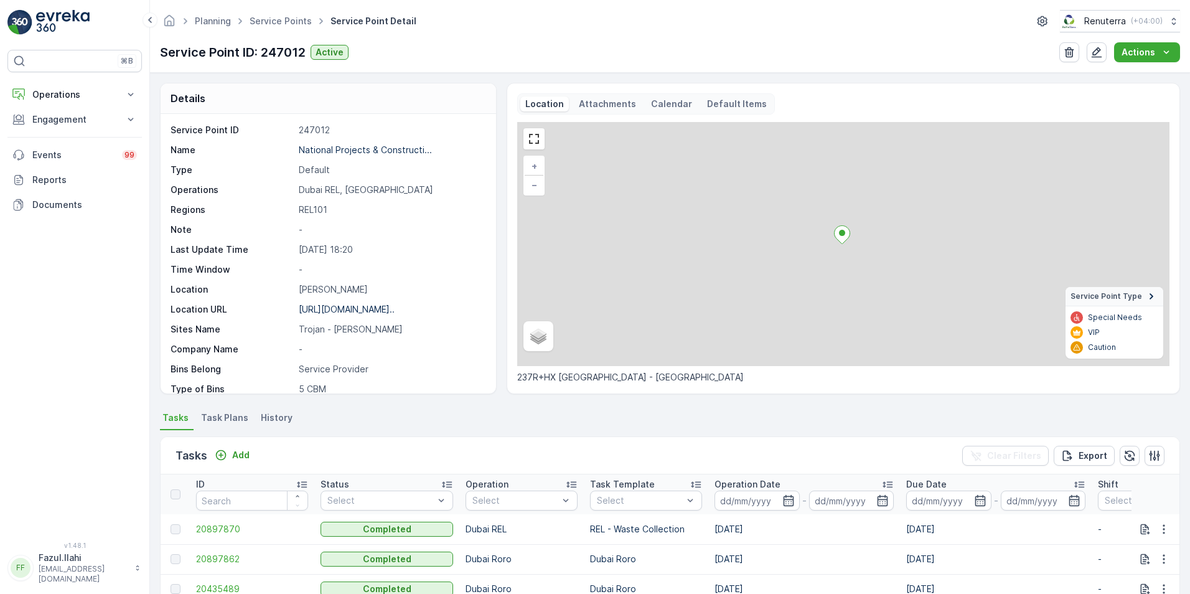
scroll to position [311, 0]
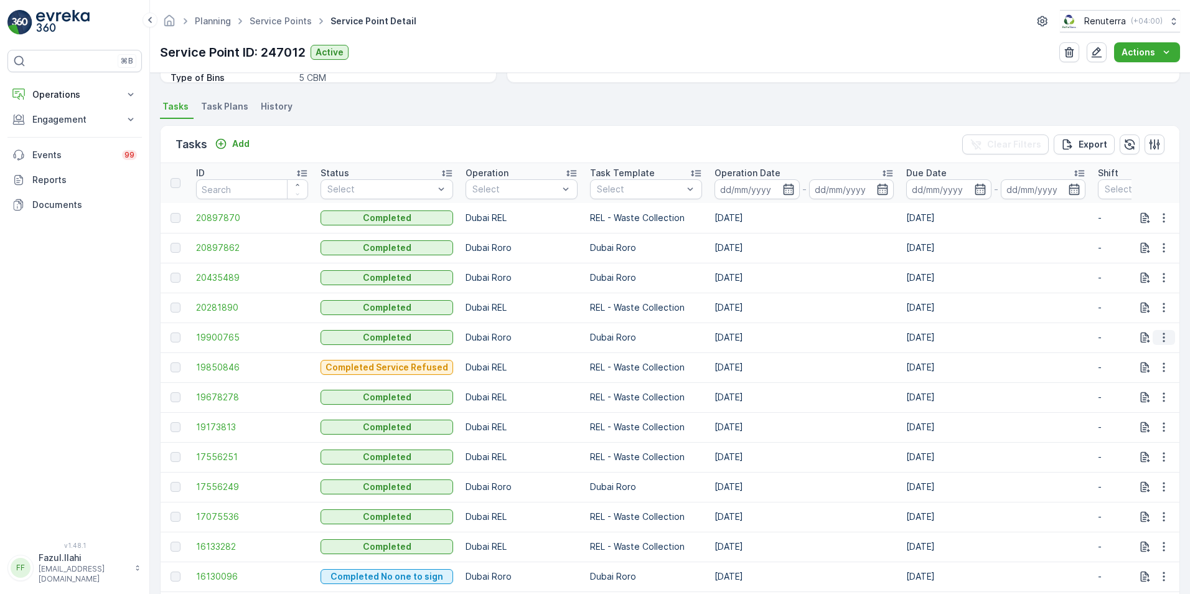
click at [1153, 339] on button "button" at bounding box center [1164, 337] width 22 height 15
click at [1154, 358] on span "See More Details" at bounding box center [1149, 356] width 72 height 12
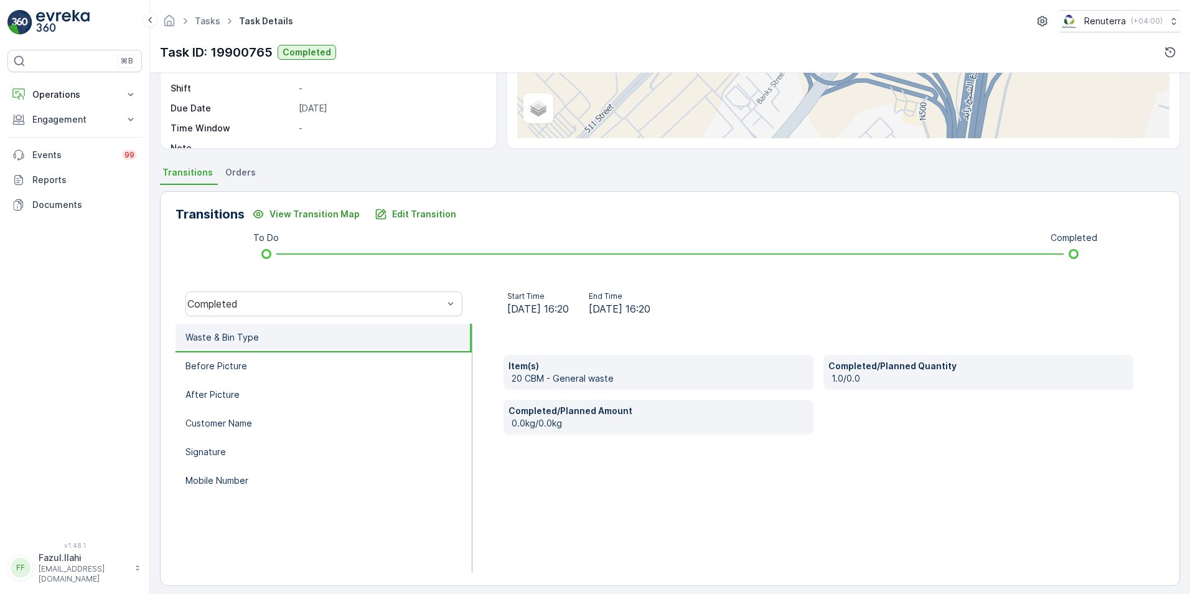
scroll to position [191, 0]
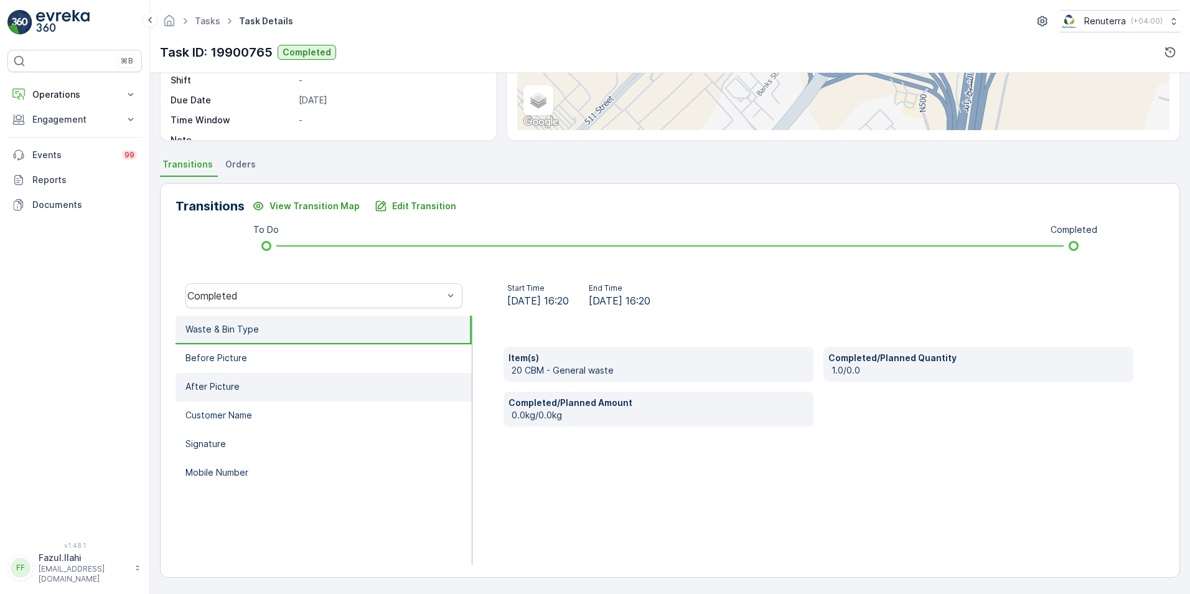
click at [230, 395] on li "After Picture" at bounding box center [324, 387] width 296 height 29
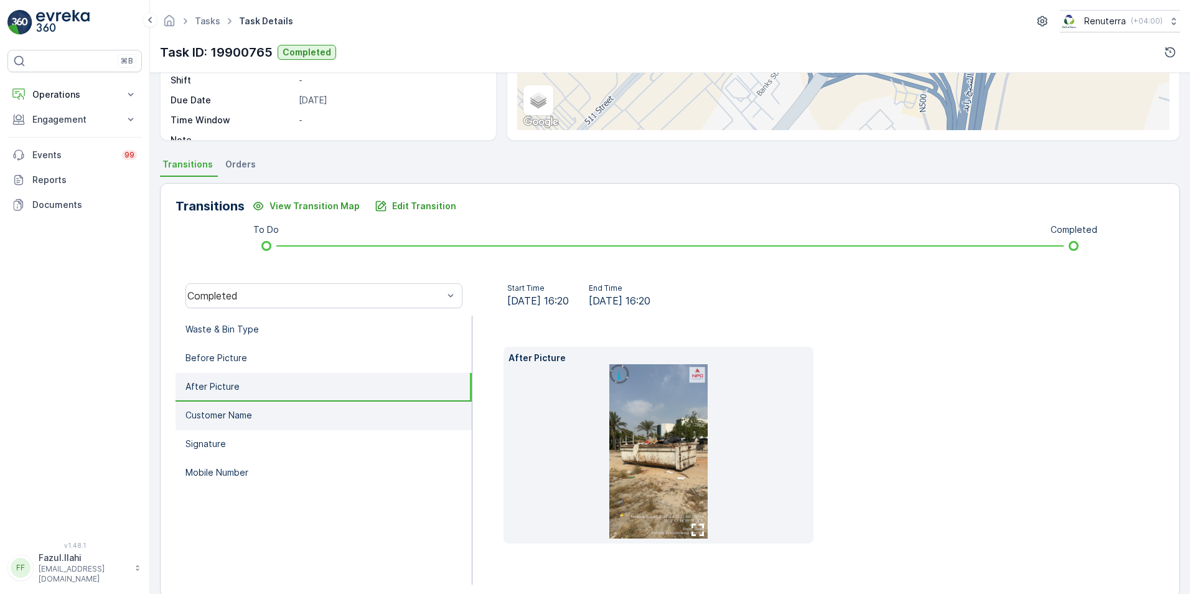
click at [235, 414] on p "Customer Name" at bounding box center [218, 415] width 67 height 12
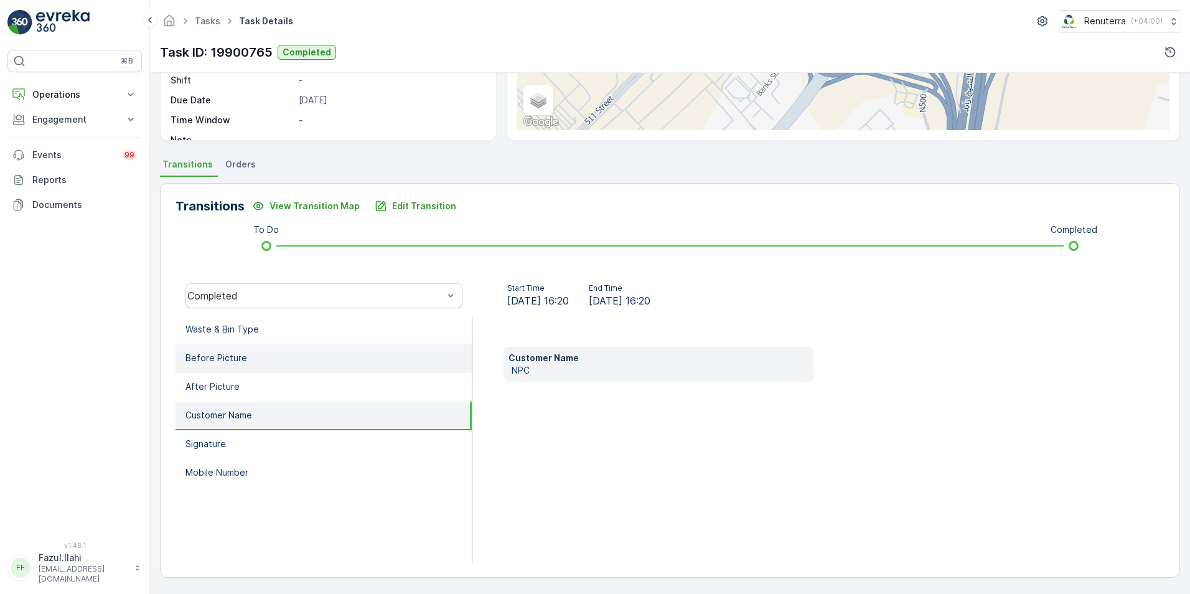
click at [239, 356] on p "Before Picture" at bounding box center [216, 358] width 62 height 12
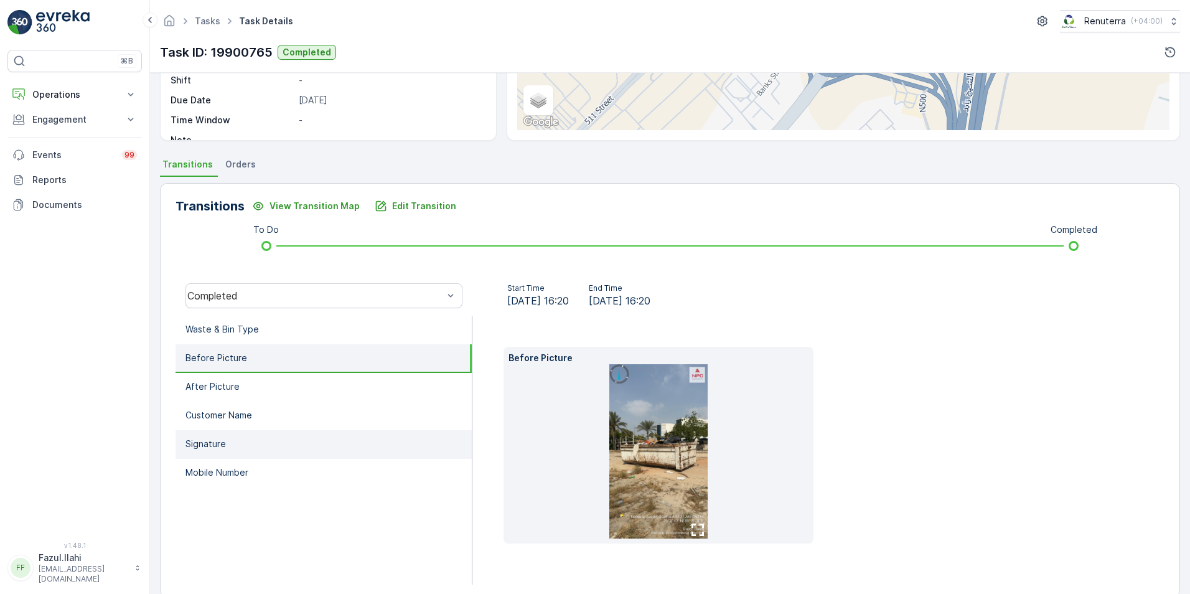
click at [236, 452] on li "Signature" at bounding box center [324, 444] width 296 height 29
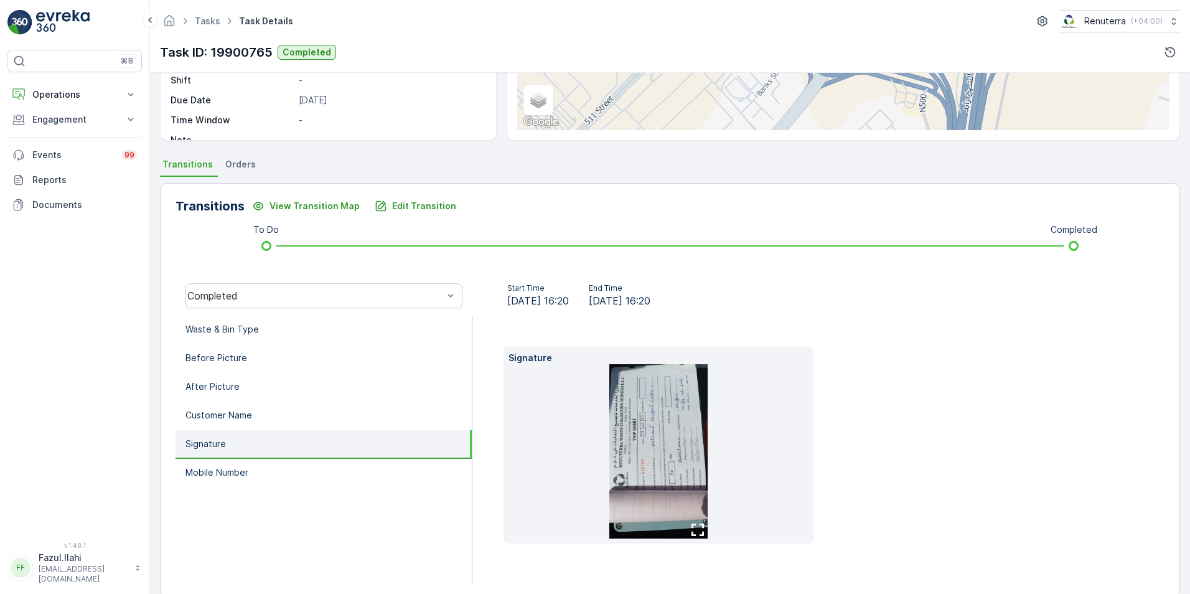
click at [690, 479] on img at bounding box center [658, 451] width 98 height 174
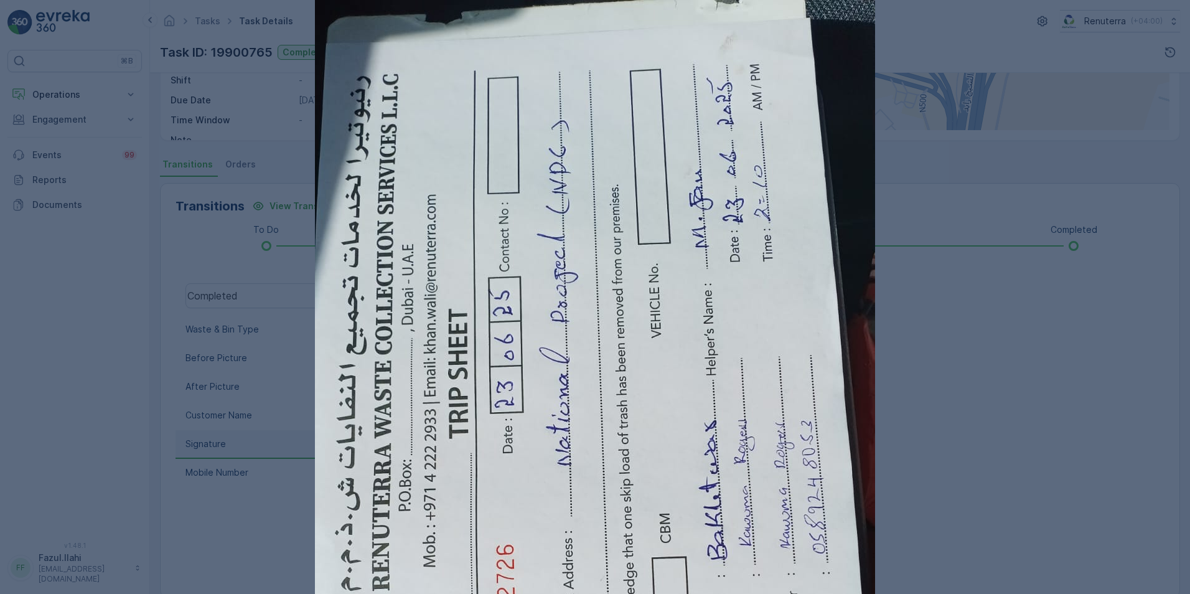
click at [571, 321] on img at bounding box center [595, 498] width 560 height 996
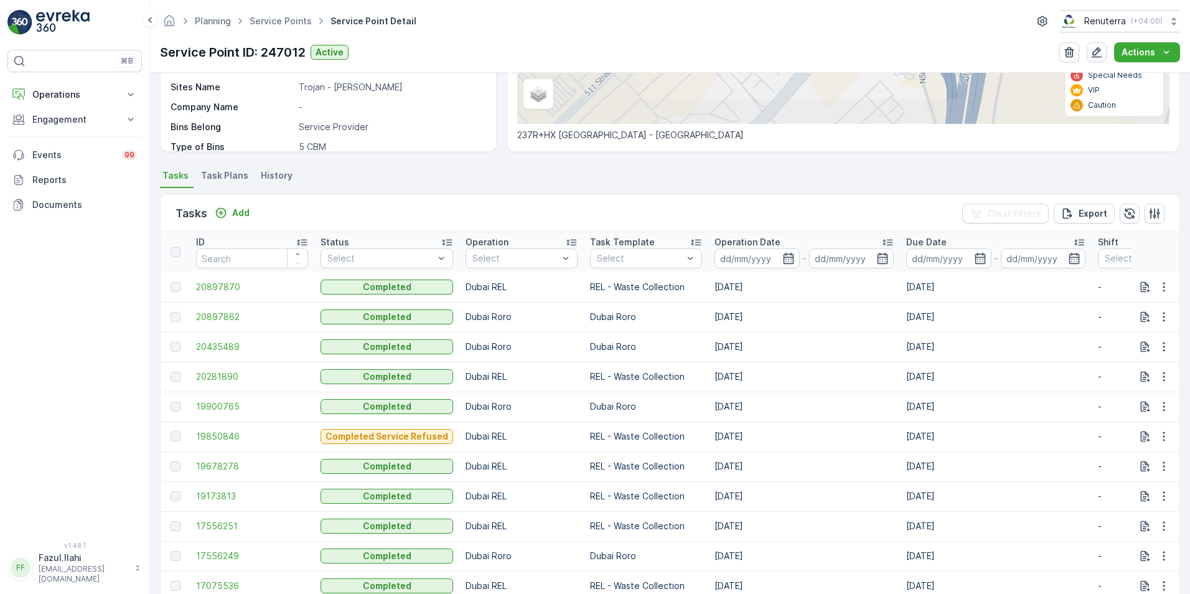
scroll to position [428, 0]
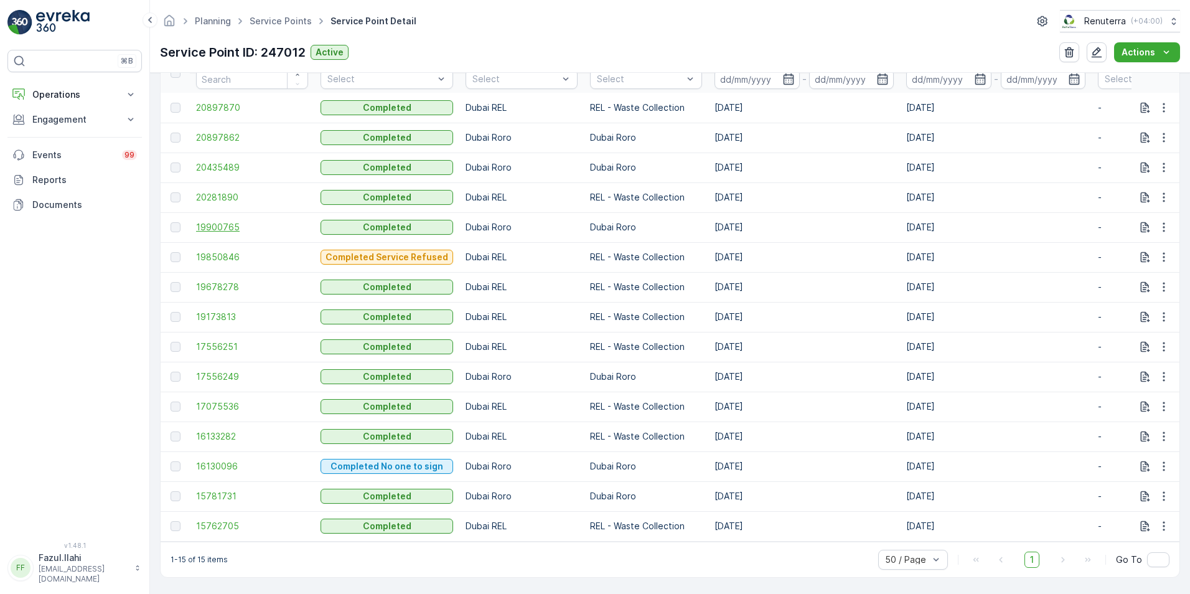
click at [223, 221] on span "19900765" at bounding box center [252, 227] width 112 height 12
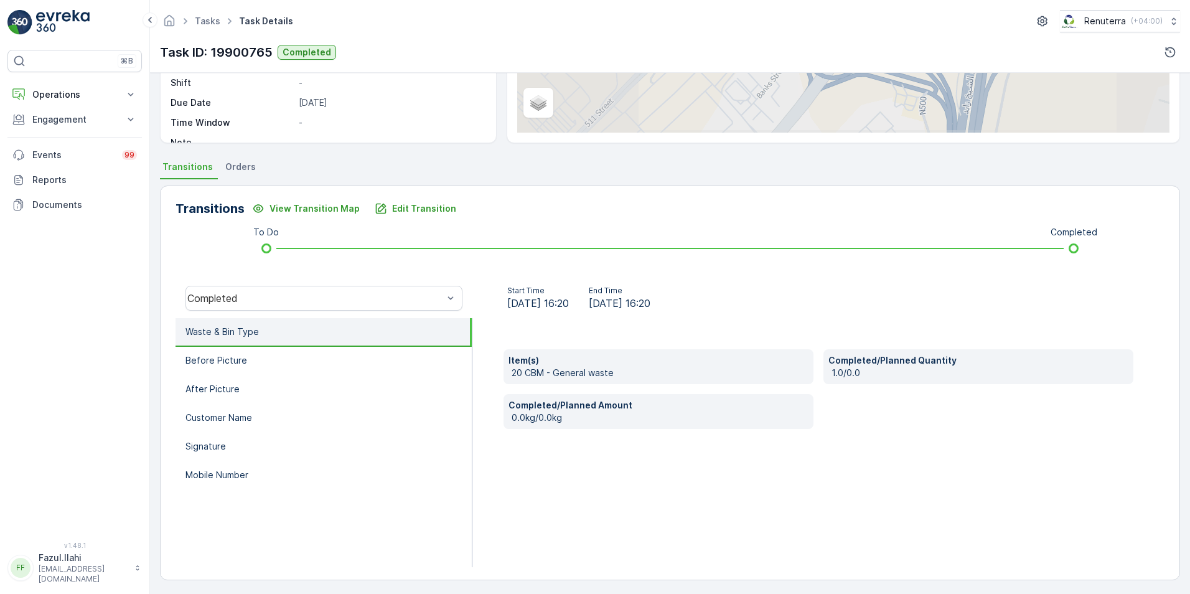
scroll to position [191, 0]
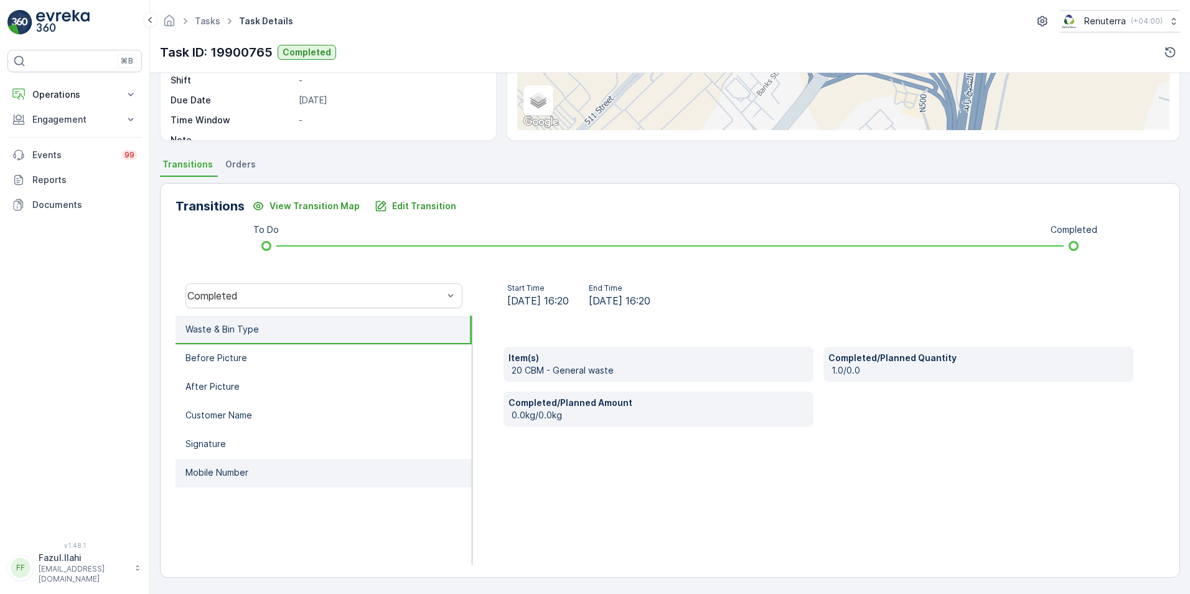
click at [235, 473] on p "Mobile Number" at bounding box center [216, 472] width 63 height 12
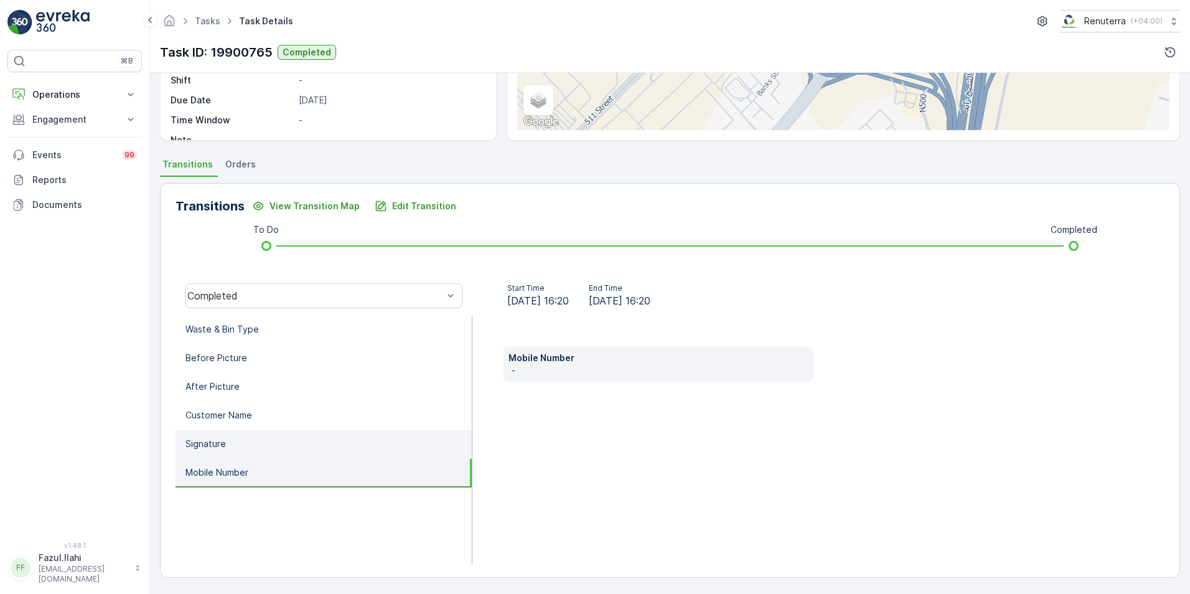
click at [232, 444] on li "Signature" at bounding box center [324, 444] width 296 height 29
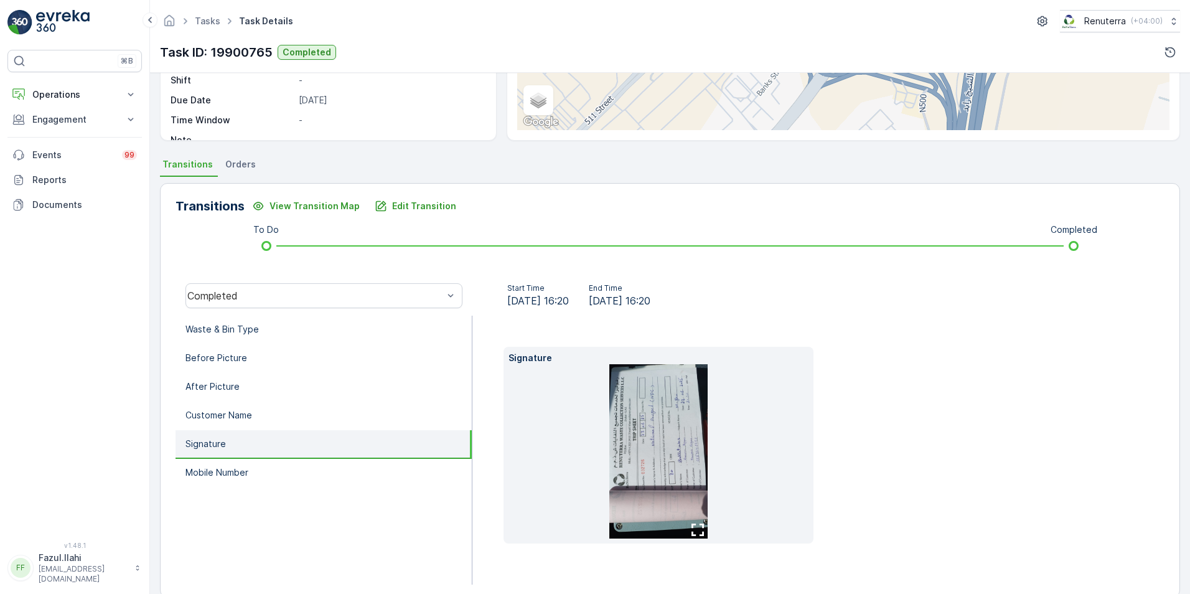
click at [683, 493] on img at bounding box center [658, 451] width 98 height 174
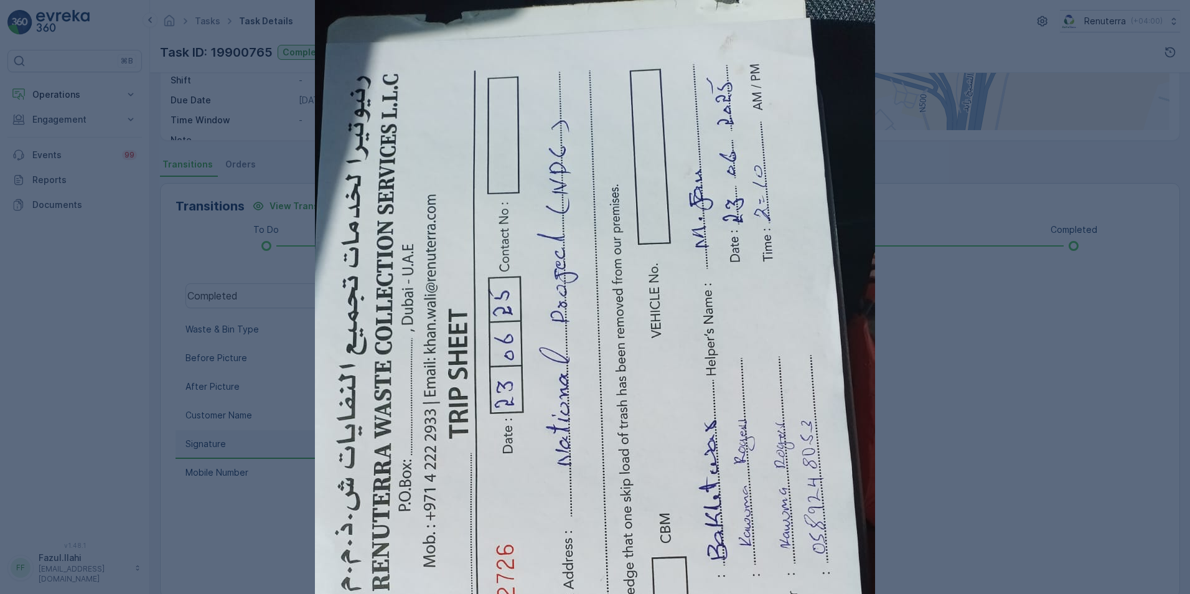
click at [1033, 126] on div at bounding box center [595, 297] width 1190 height 594
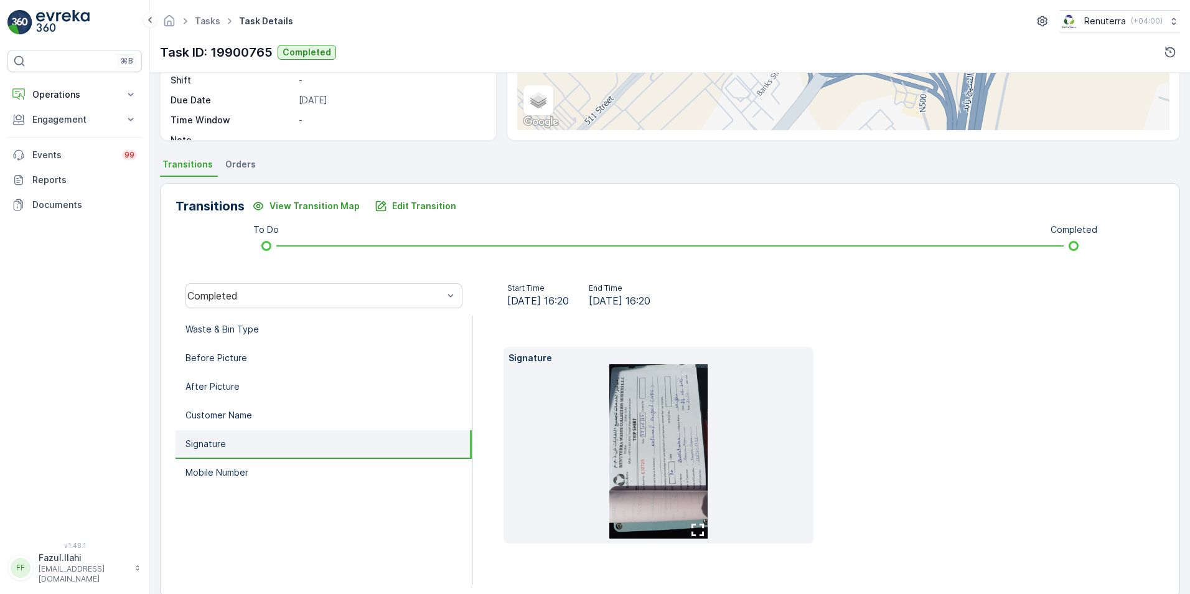
click at [691, 517] on img at bounding box center [658, 451] width 98 height 174
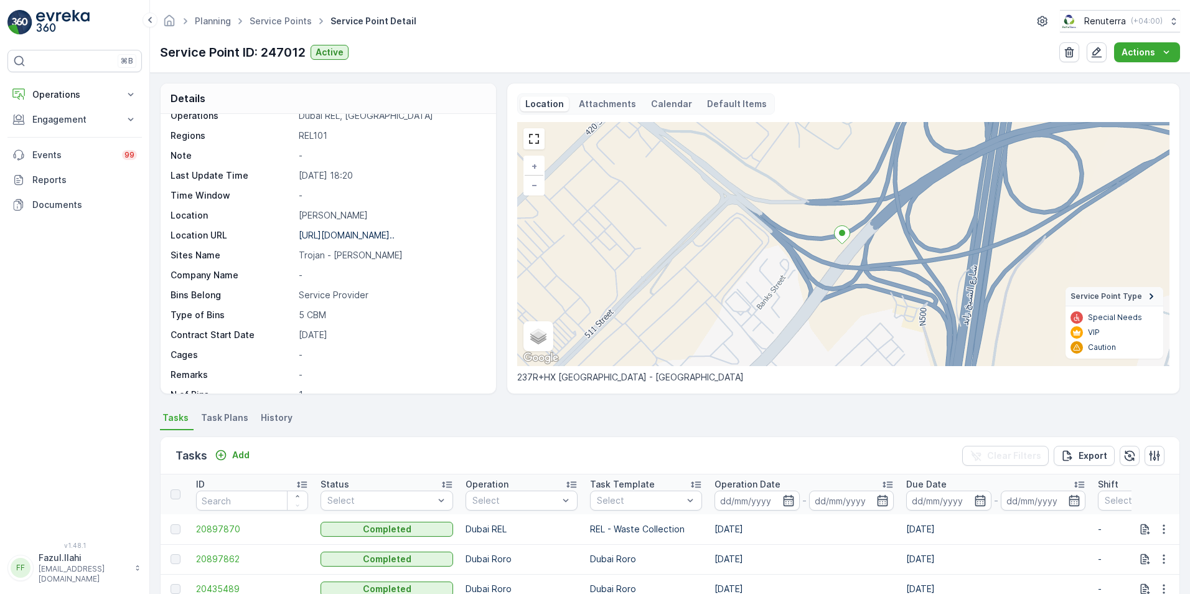
scroll to position [171, 0]
